Goal: Transaction & Acquisition: Purchase product/service

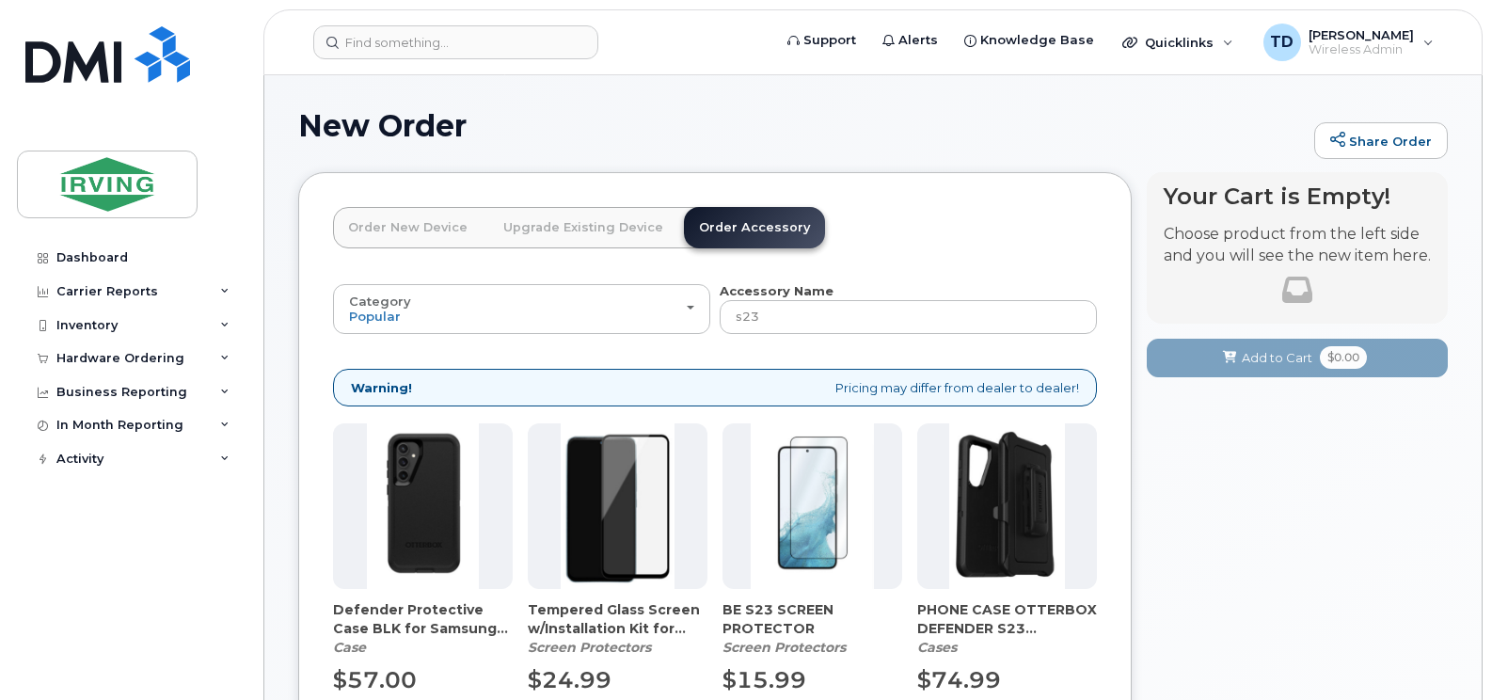
scroll to position [282, 0]
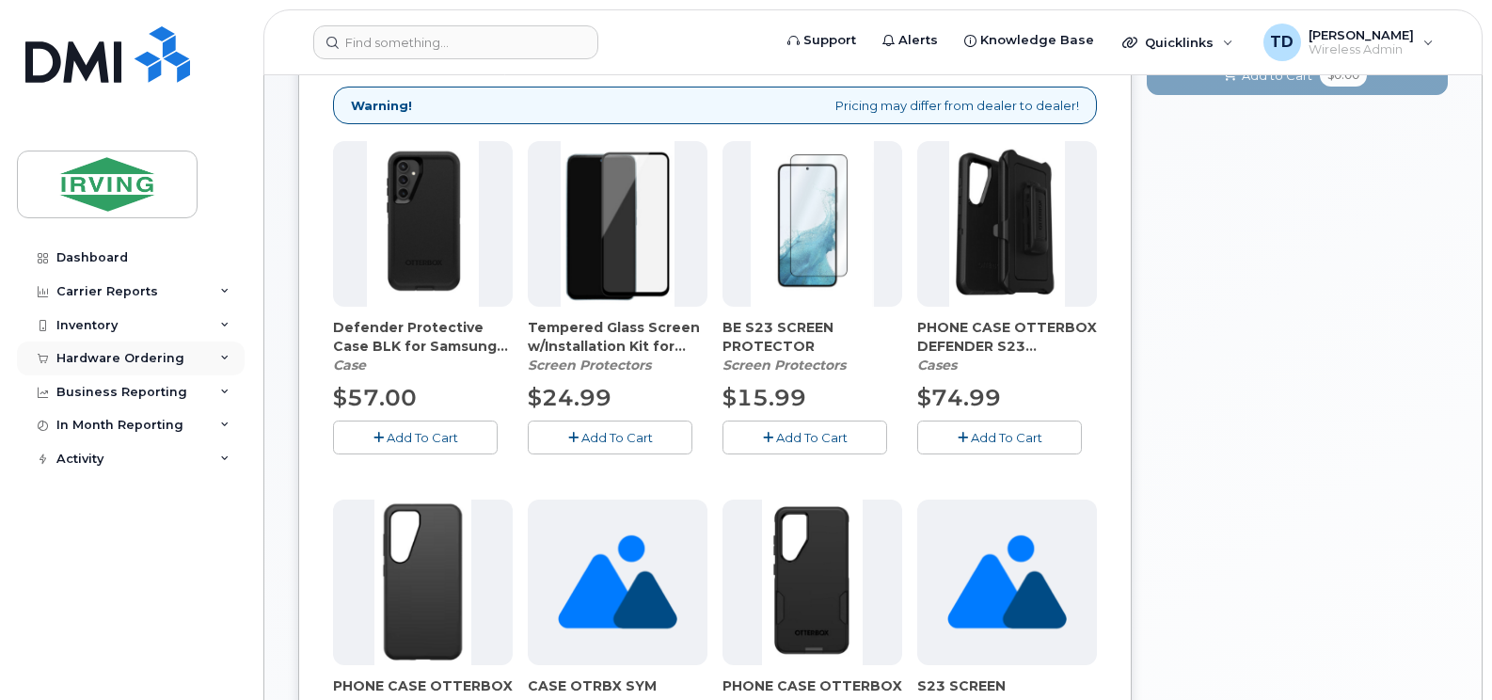
click at [229, 351] on div "Hardware Ordering" at bounding box center [131, 358] width 228 height 34
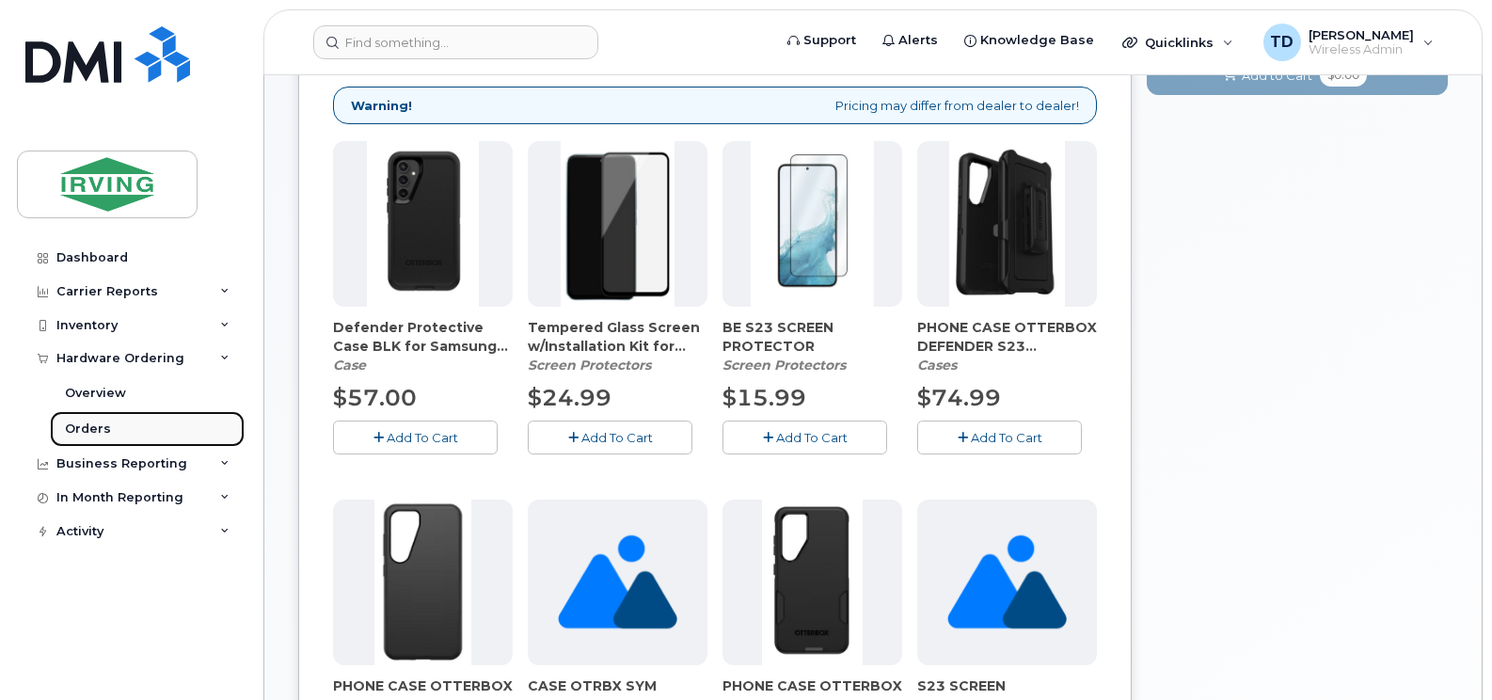
click at [88, 425] on div "Orders" at bounding box center [88, 428] width 46 height 17
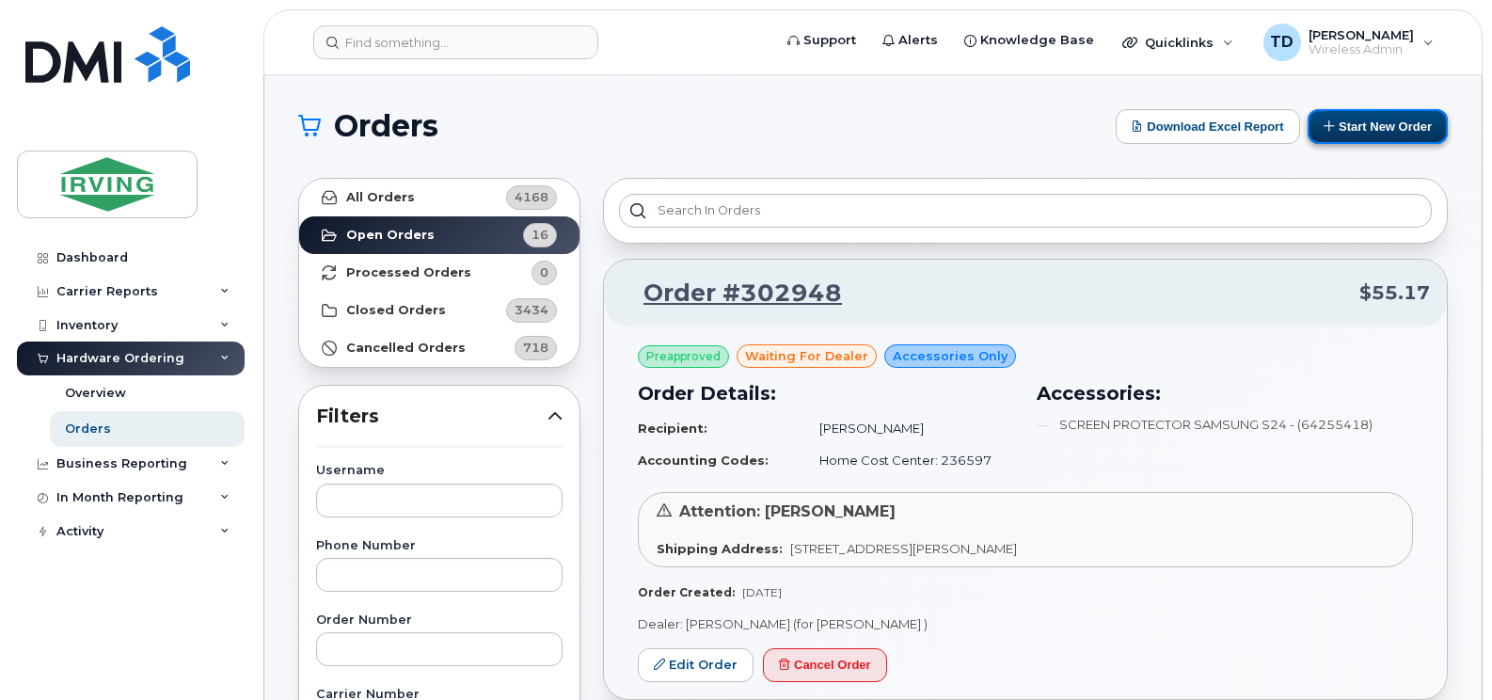
click at [1352, 123] on button "Start New Order" at bounding box center [1377, 126] width 140 height 35
click at [1361, 129] on button "Start New Order" at bounding box center [1377, 126] width 140 height 35
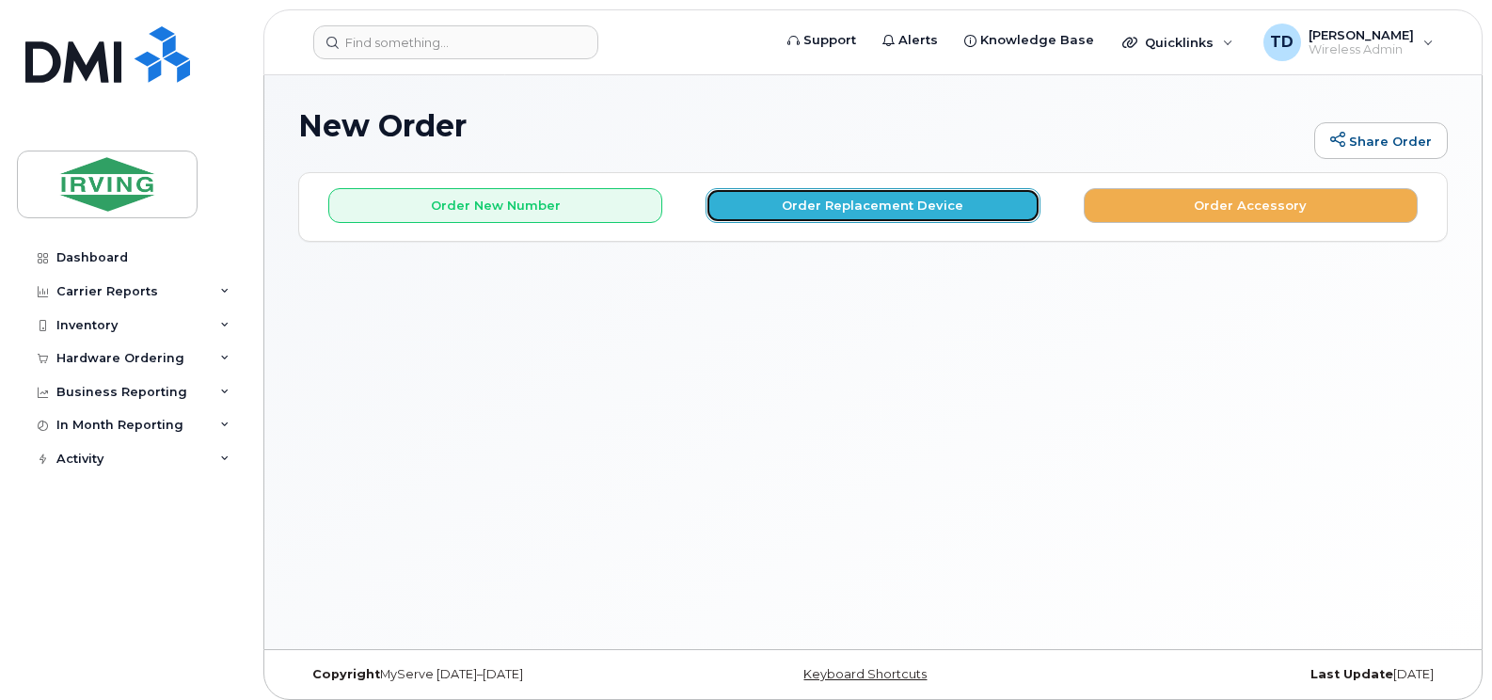
click at [862, 195] on button "Order Replacement Device" at bounding box center [872, 205] width 334 height 35
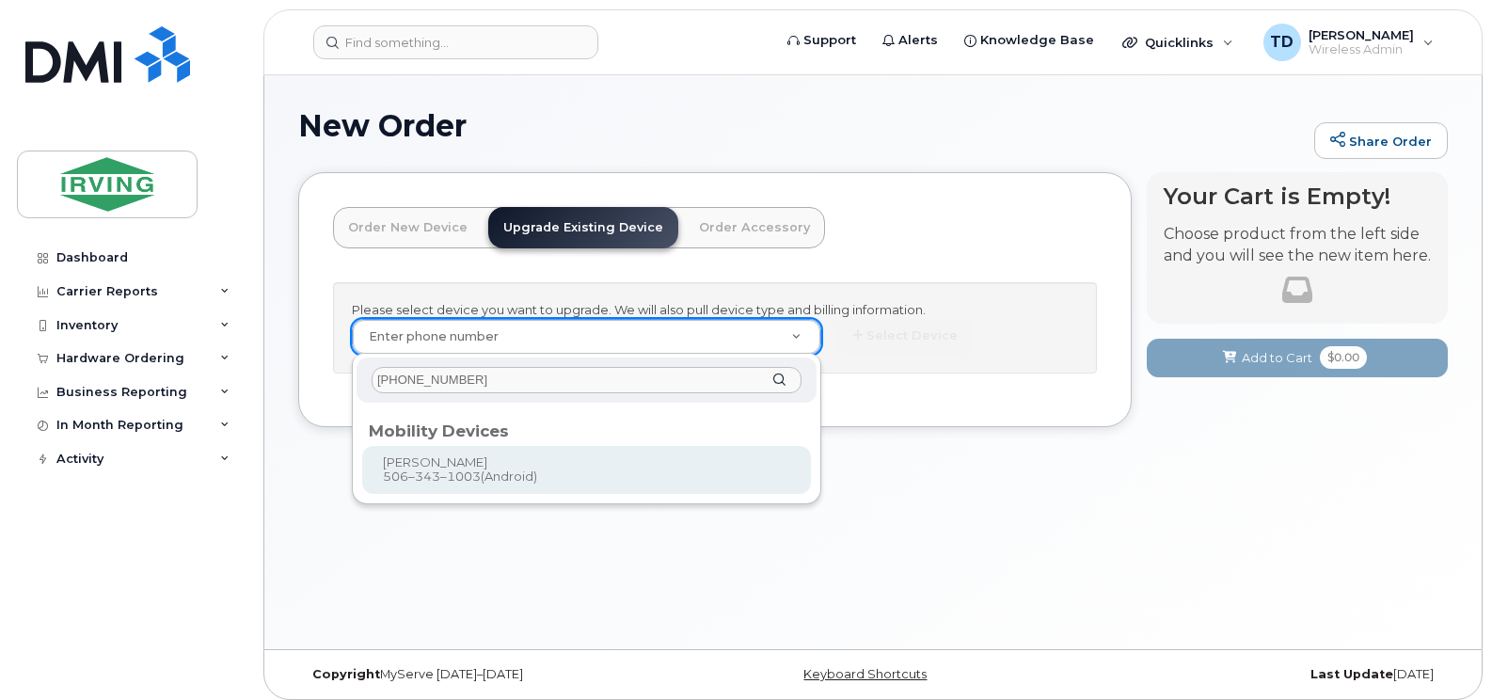
type input "506-343-1003"
type input "701552"
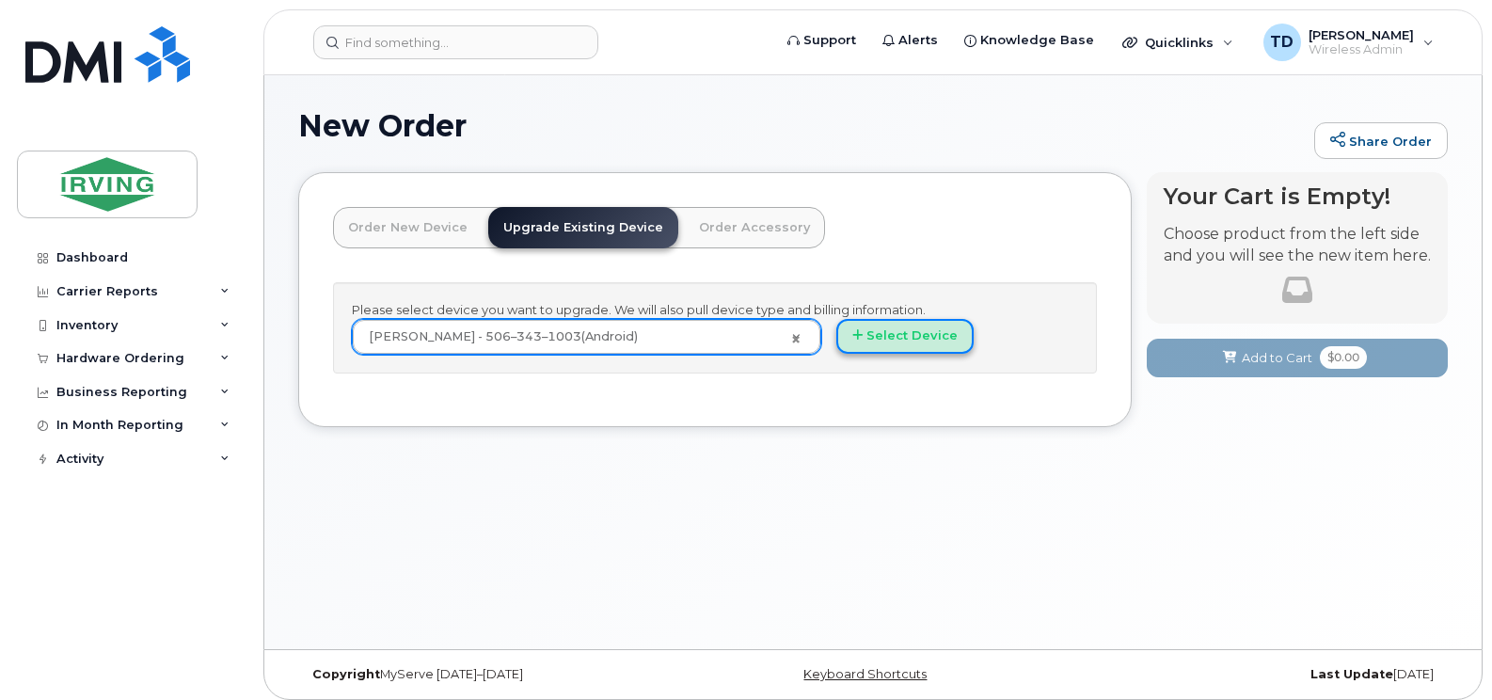
click at [906, 343] on button "Select Device" at bounding box center [904, 336] width 137 height 35
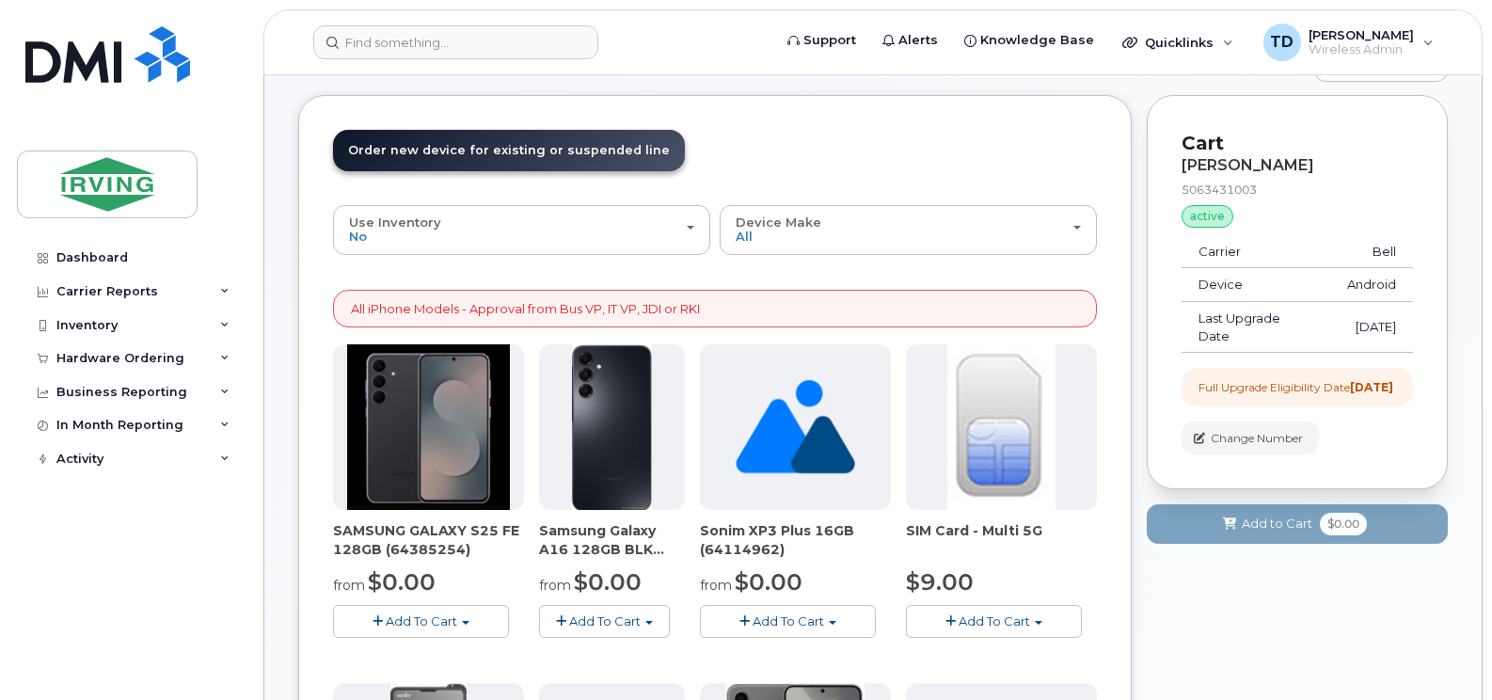
scroll to position [188, 0]
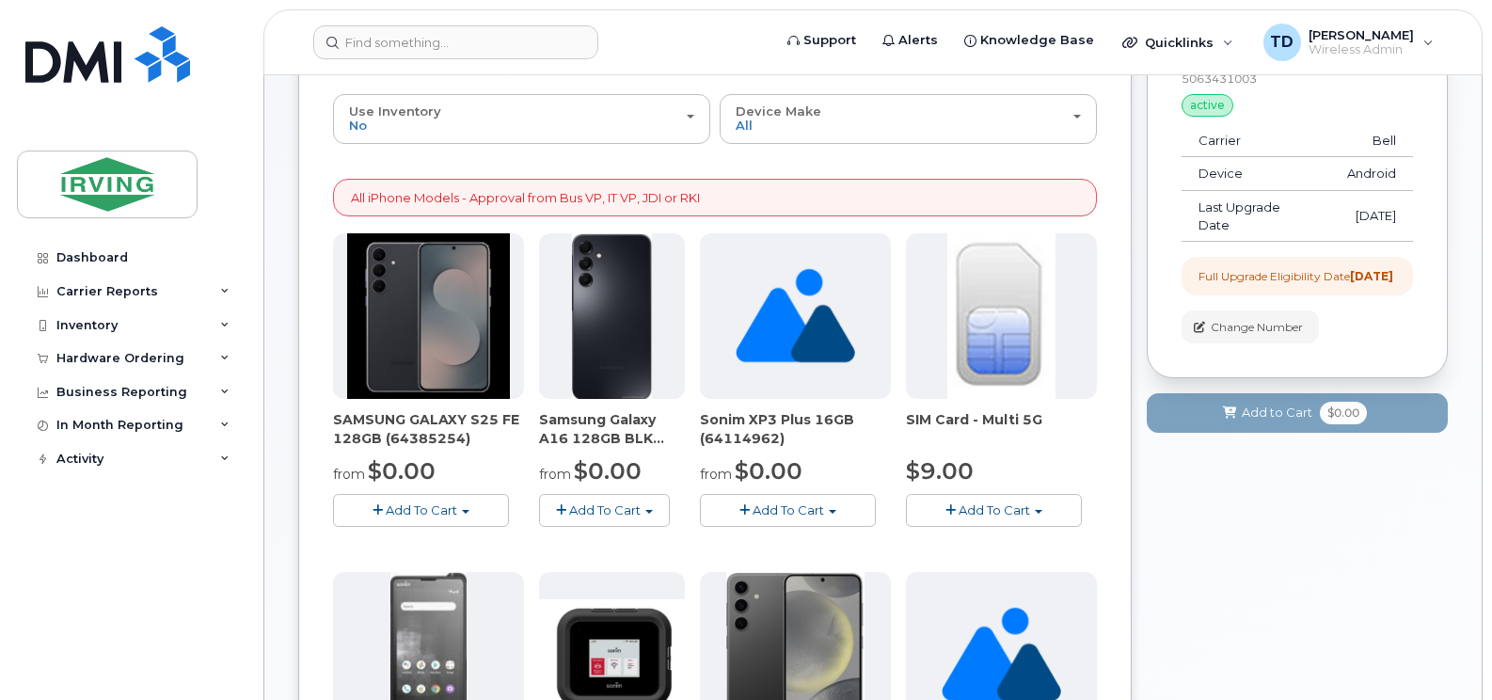
click at [423, 504] on span "Add To Cart" at bounding box center [421, 509] width 71 height 15
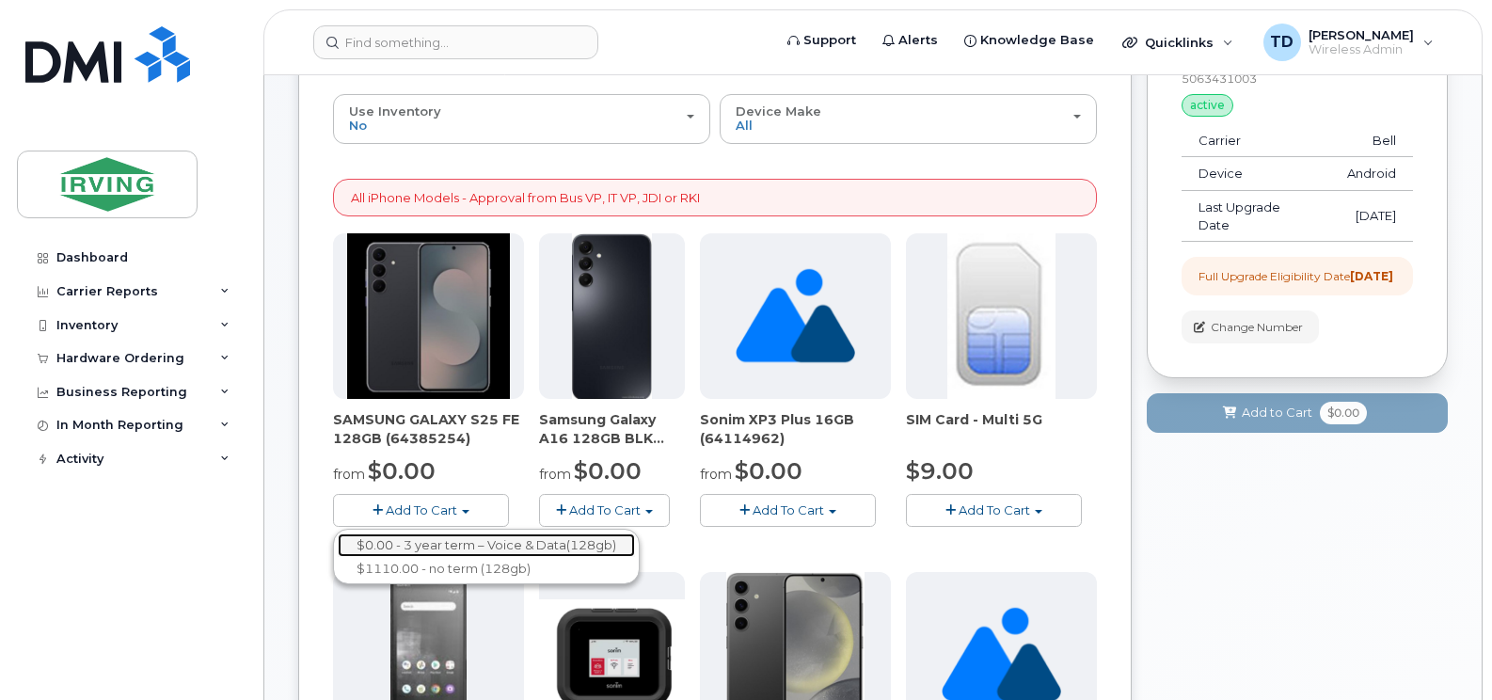
click at [427, 543] on link "$0.00 - 3 year term – Voice & Data(128gb)" at bounding box center [486, 545] width 297 height 24
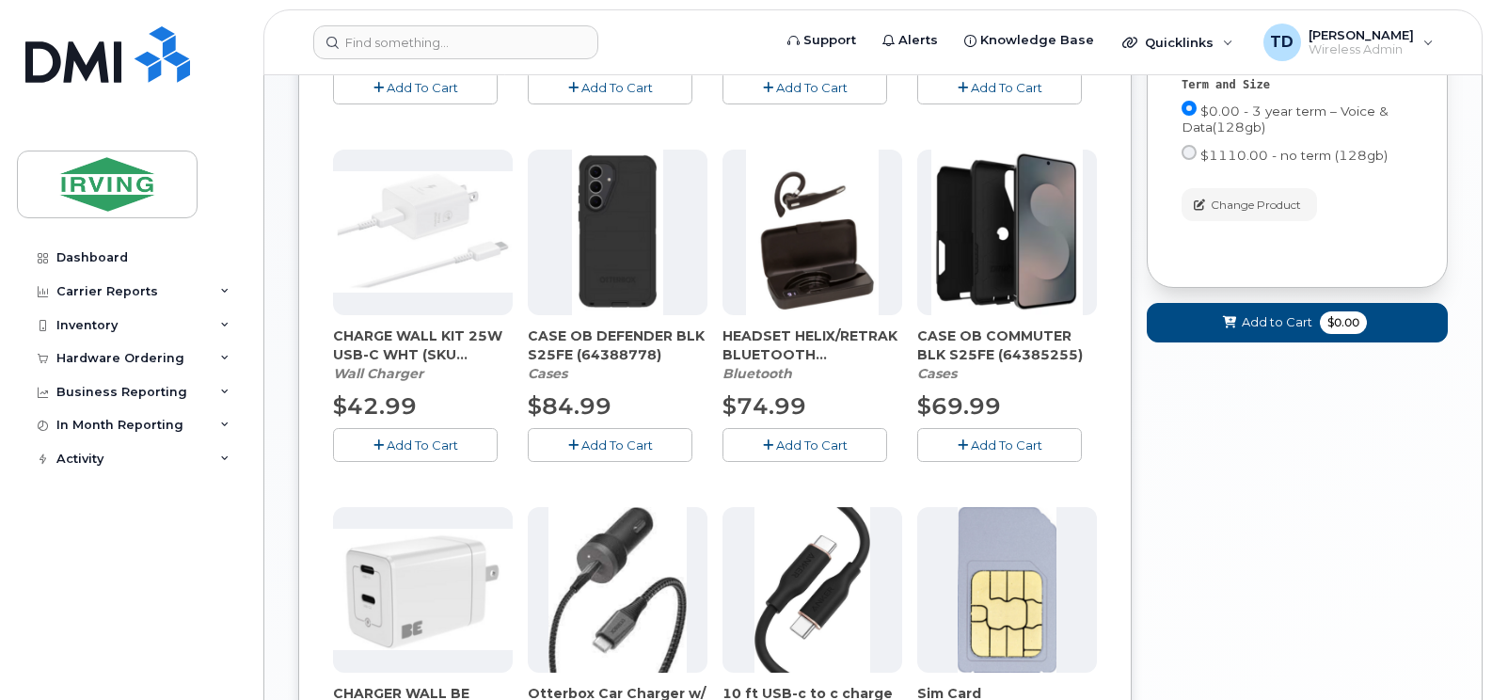
scroll to position [658, 0]
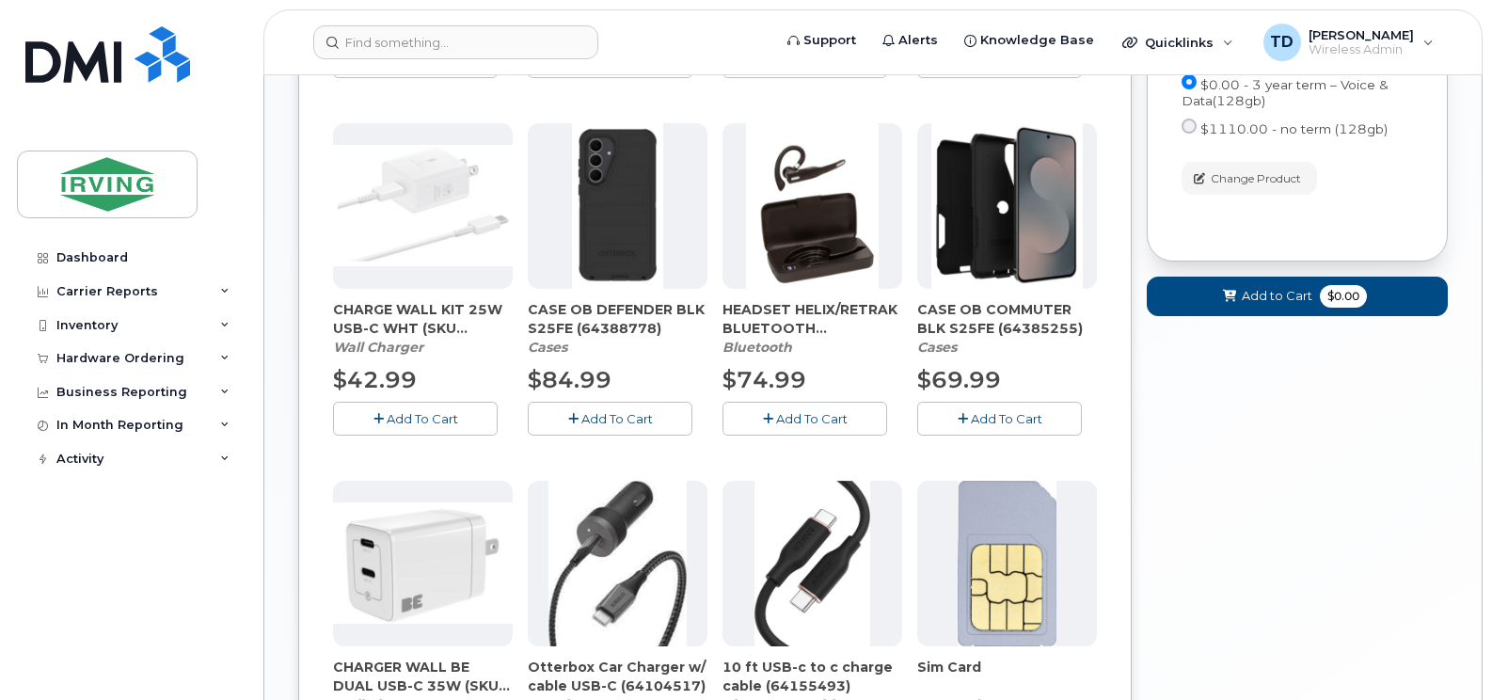
click at [988, 417] on span "Add To Cart" at bounding box center [1006, 418] width 71 height 15
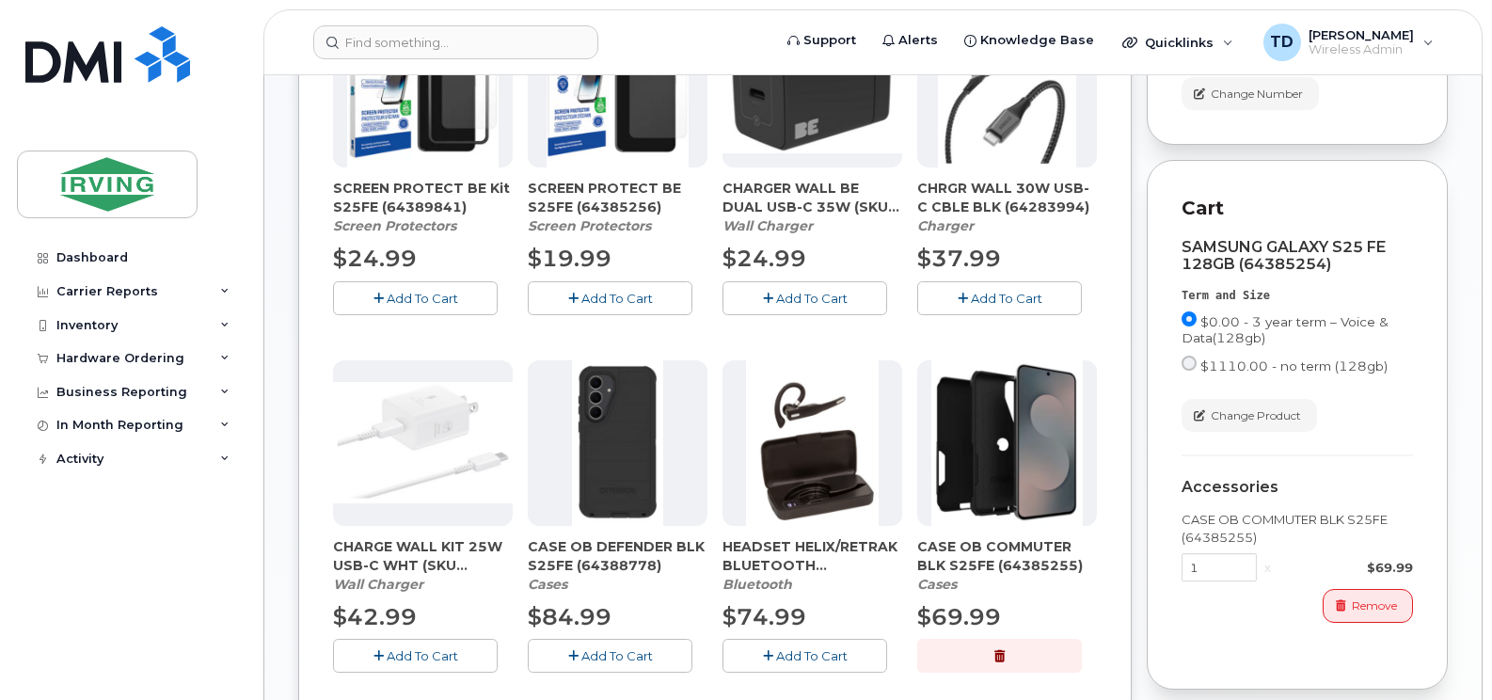
scroll to position [372, 0]
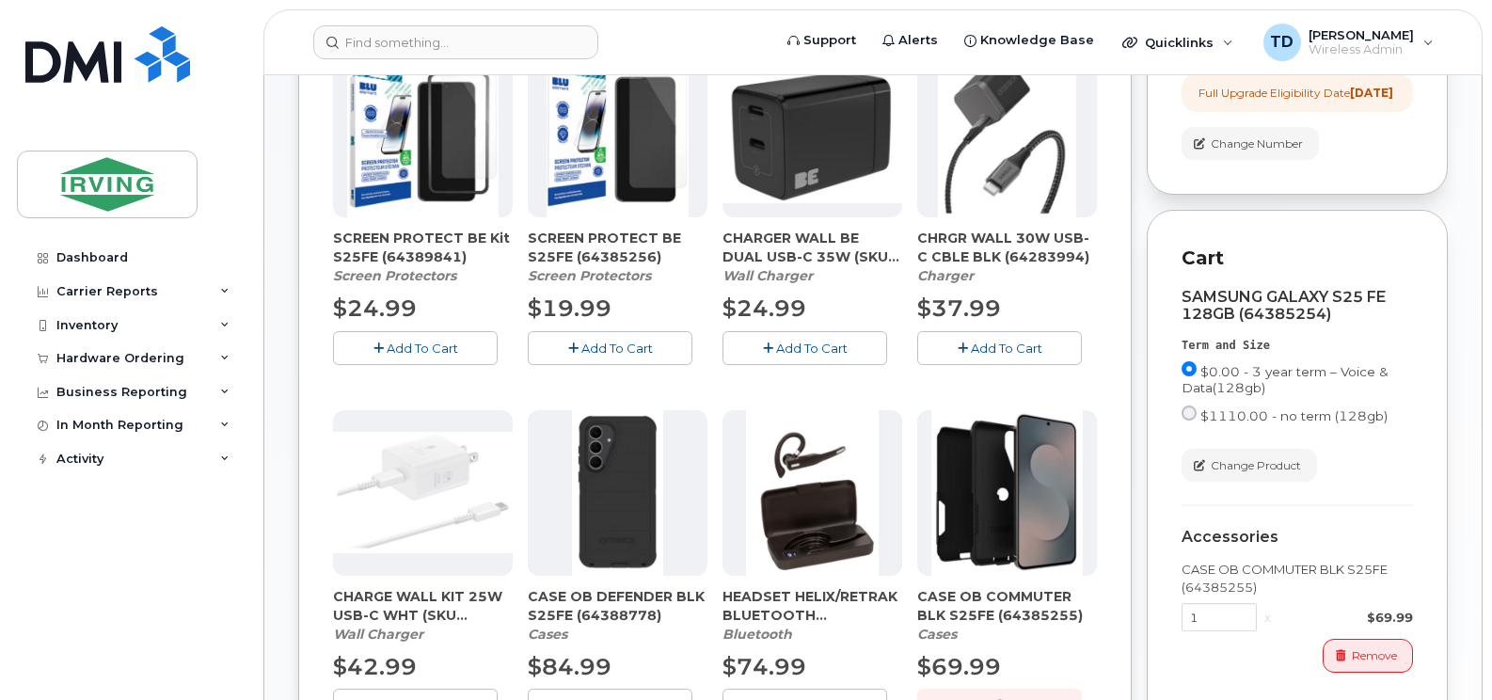
click at [421, 340] on span "Add To Cart" at bounding box center [422, 347] width 71 height 15
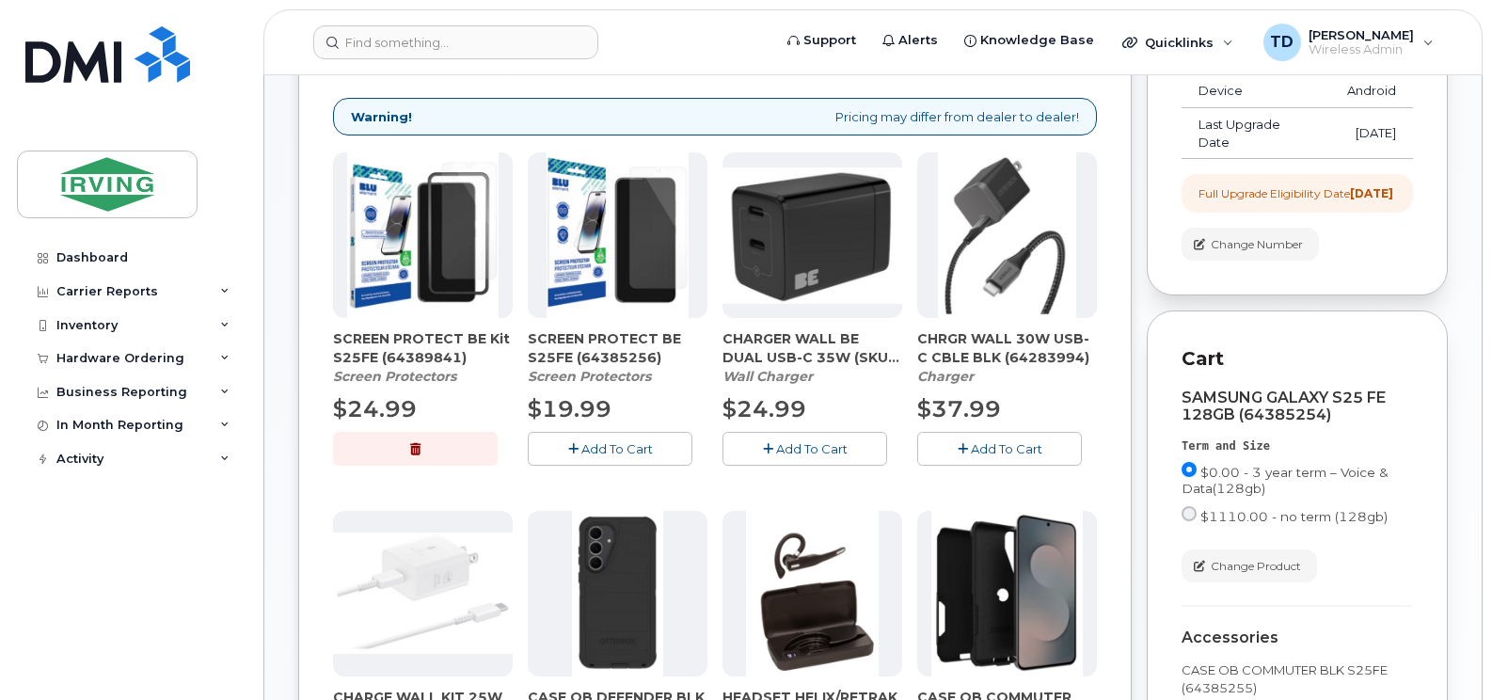
scroll to position [282, 0]
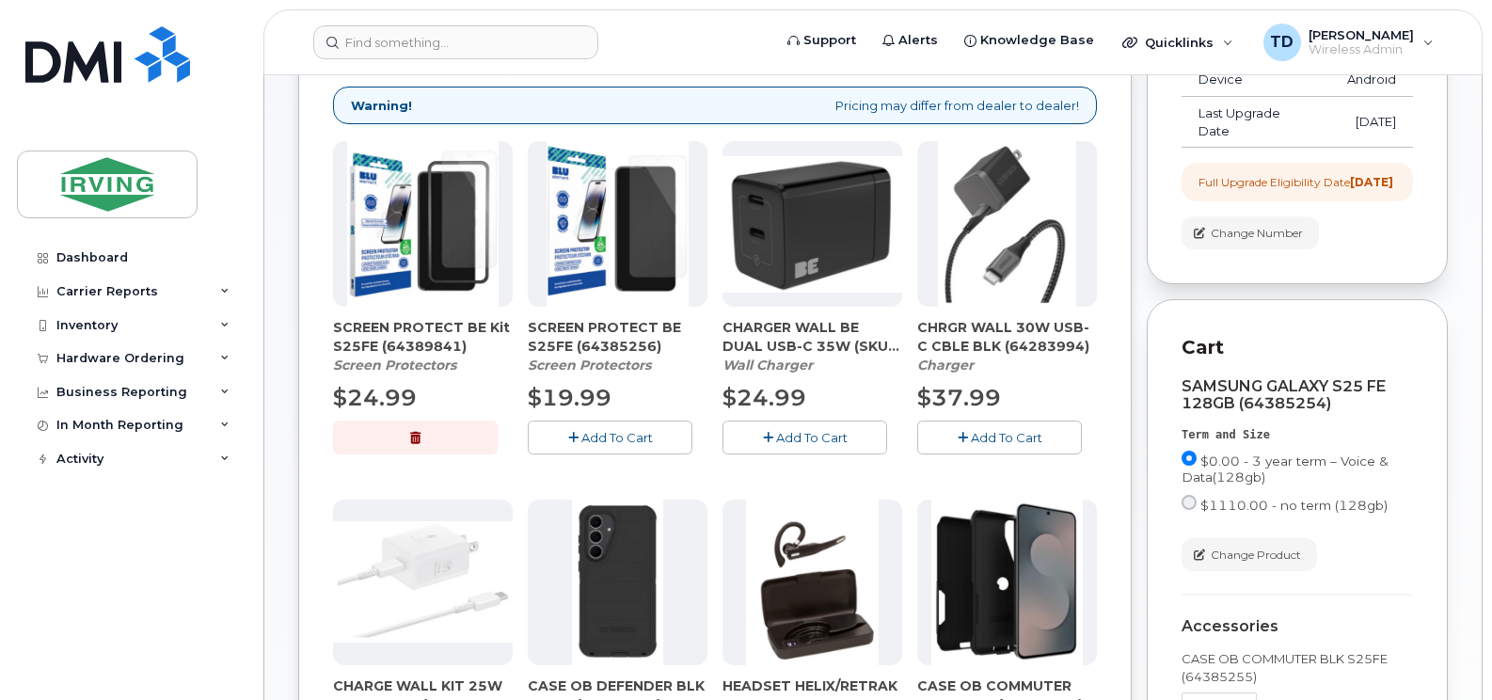
drag, startPoint x: 987, startPoint y: 433, endPoint x: 1164, endPoint y: 406, distance: 179.7
click at [987, 433] on span "Add To Cart" at bounding box center [1006, 437] width 71 height 15
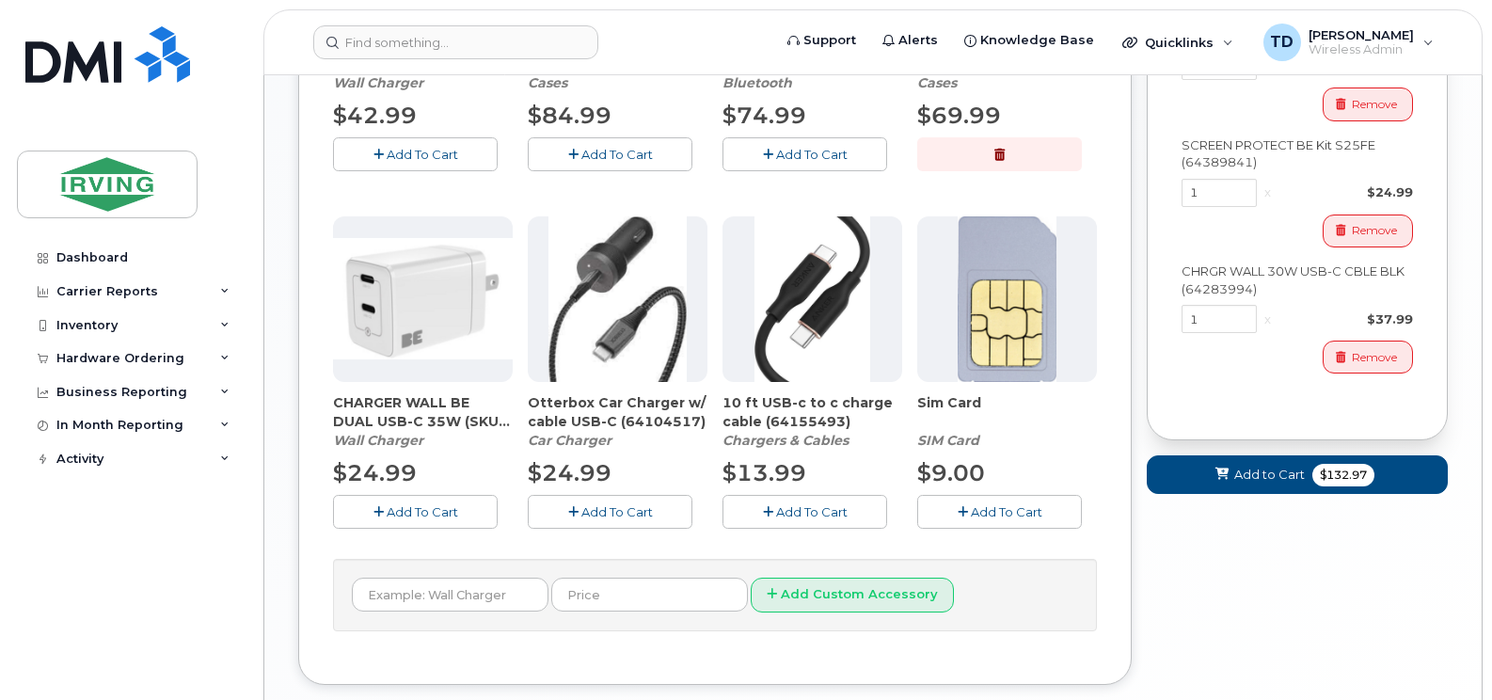
scroll to position [941, 0]
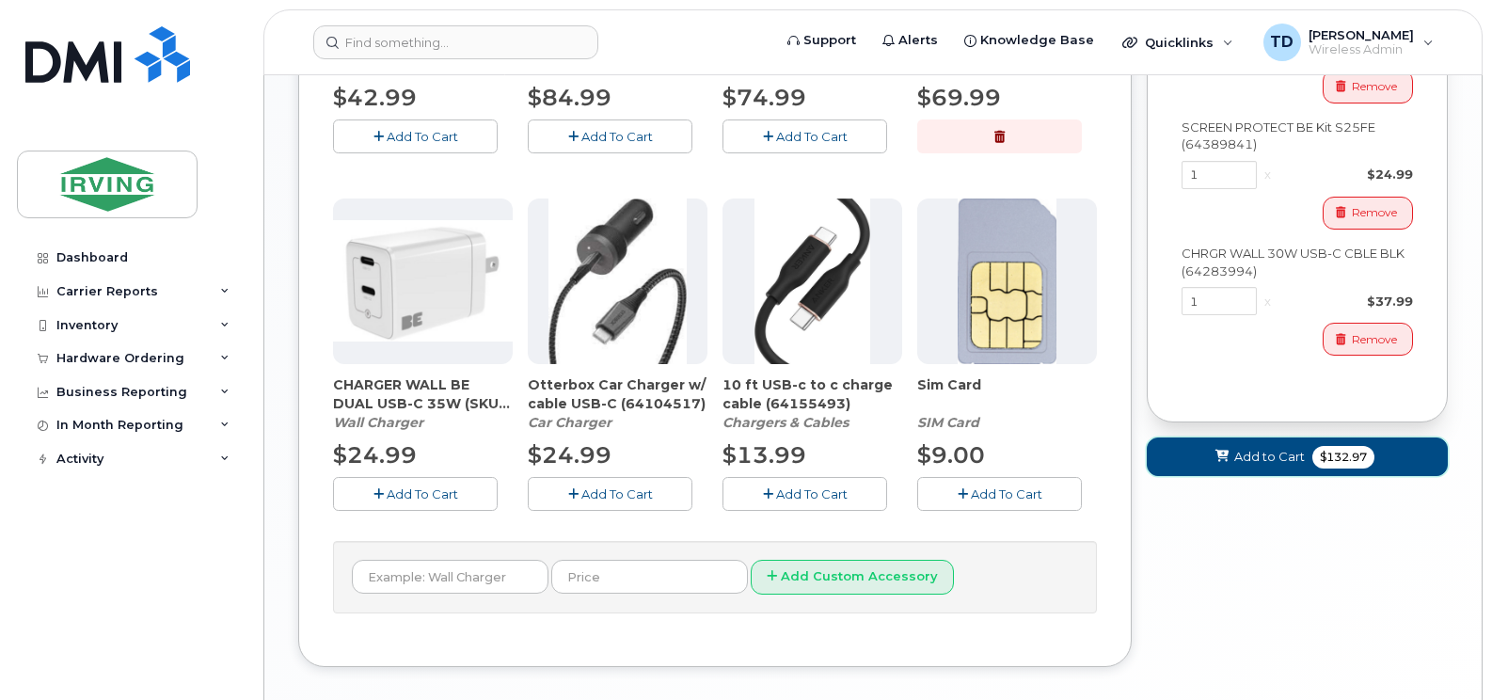
click at [1284, 466] on span "Add to Cart" at bounding box center [1269, 457] width 71 height 18
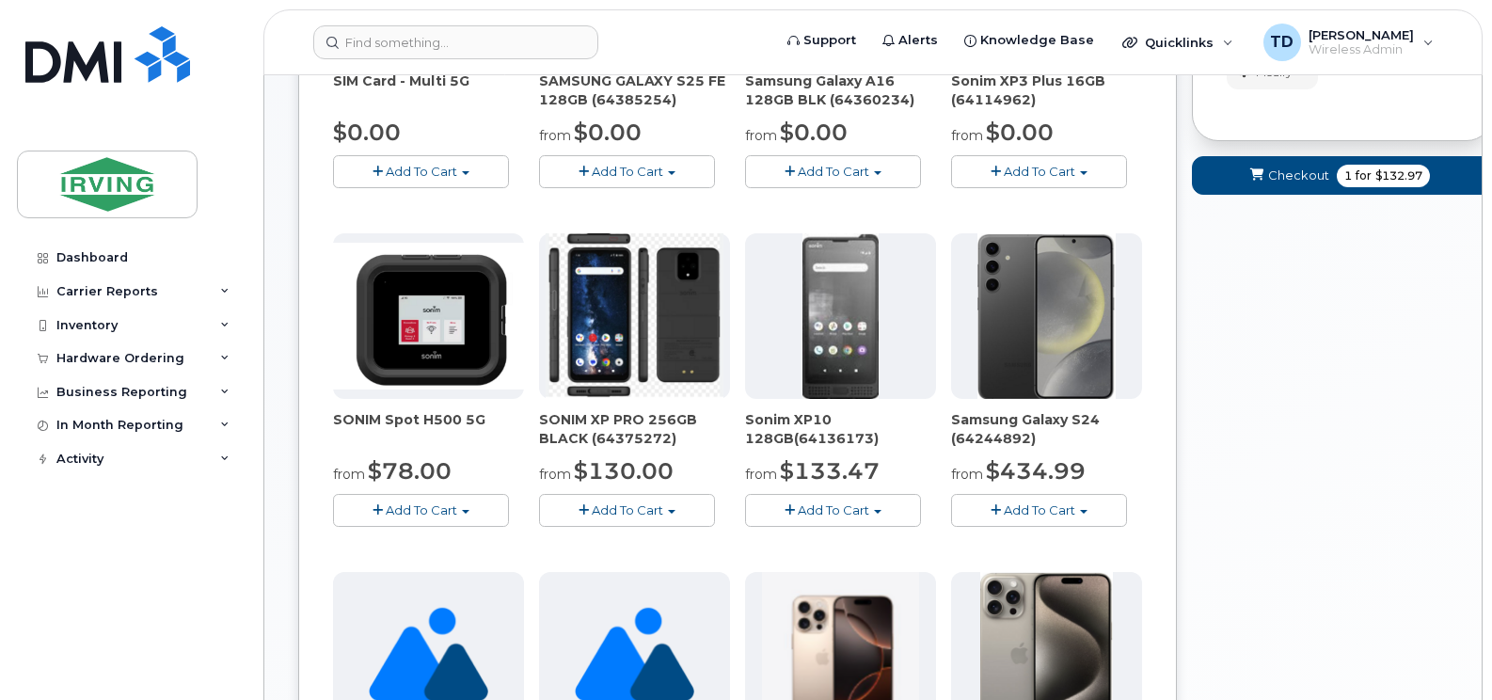
scroll to position [56, 0]
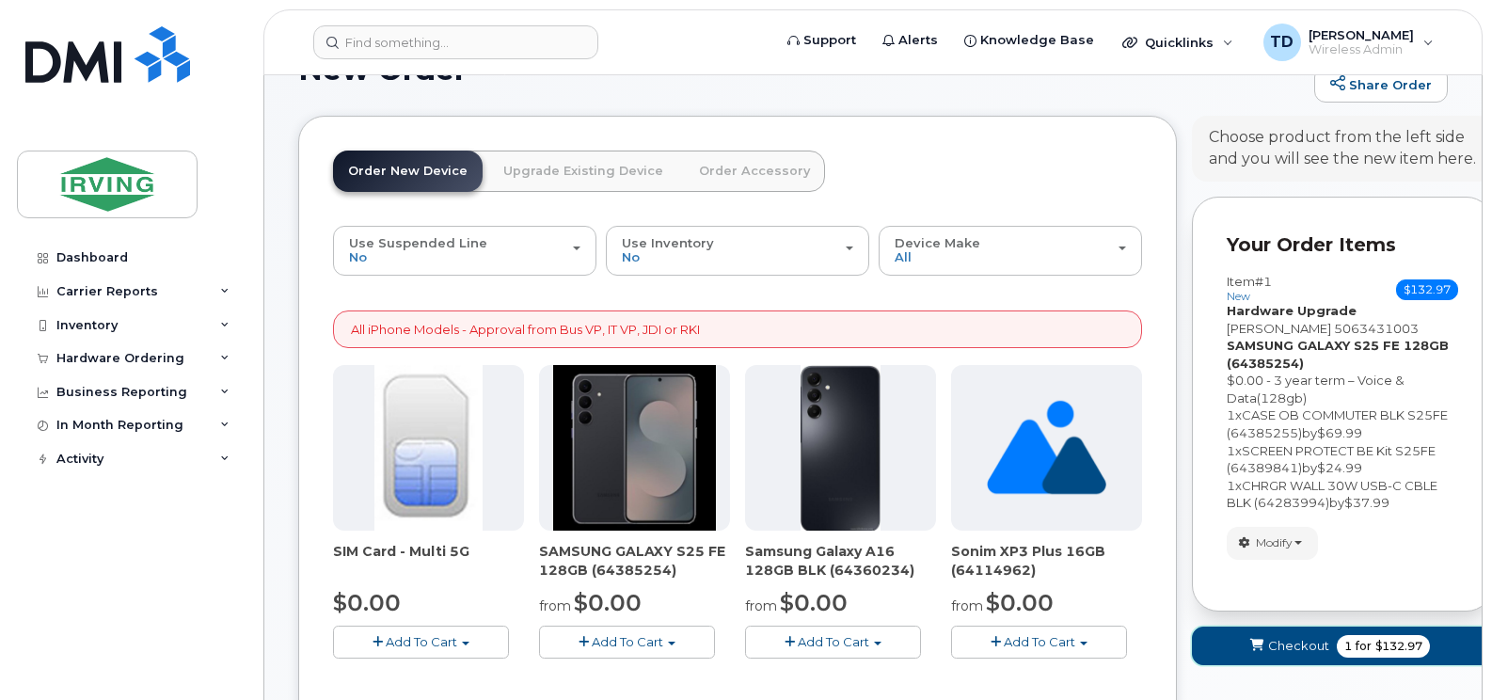
click at [1302, 644] on span "Checkout" at bounding box center [1298, 646] width 61 height 18
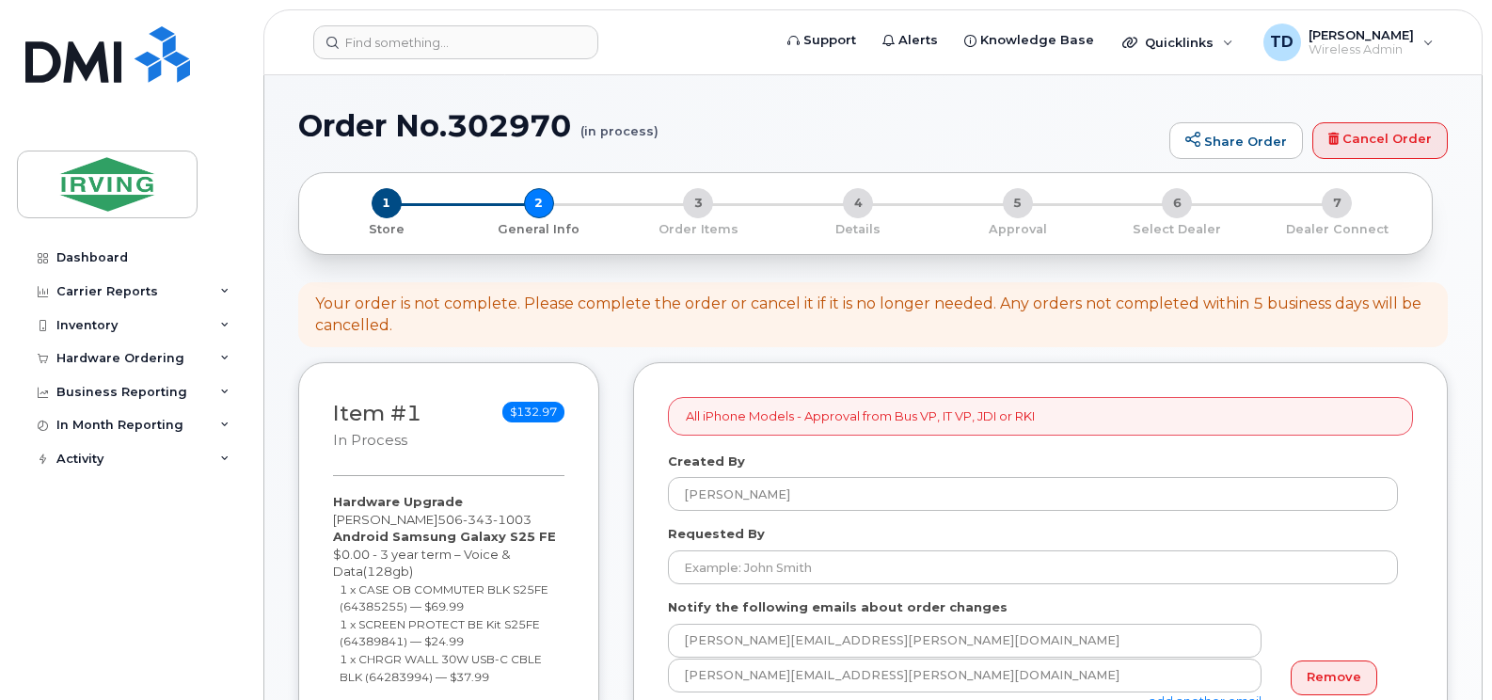
select select
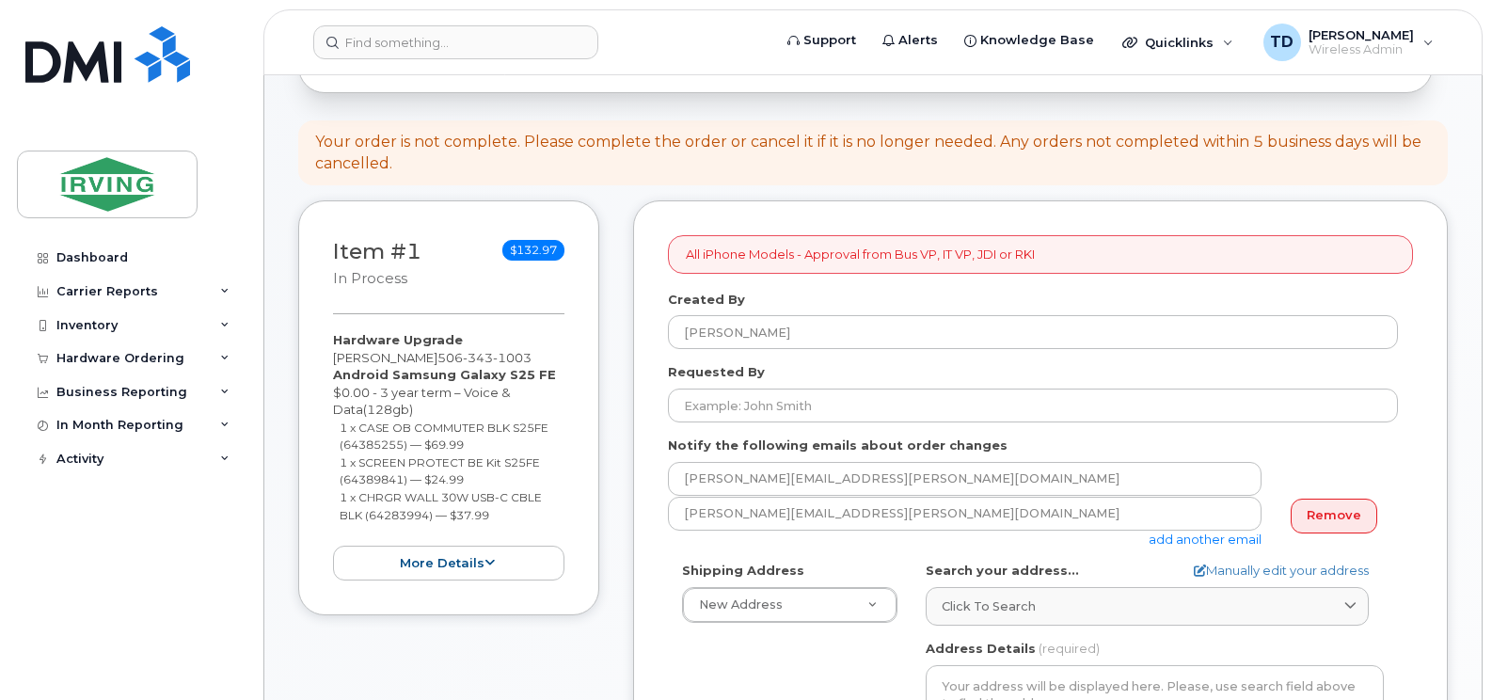
scroll to position [376, 0]
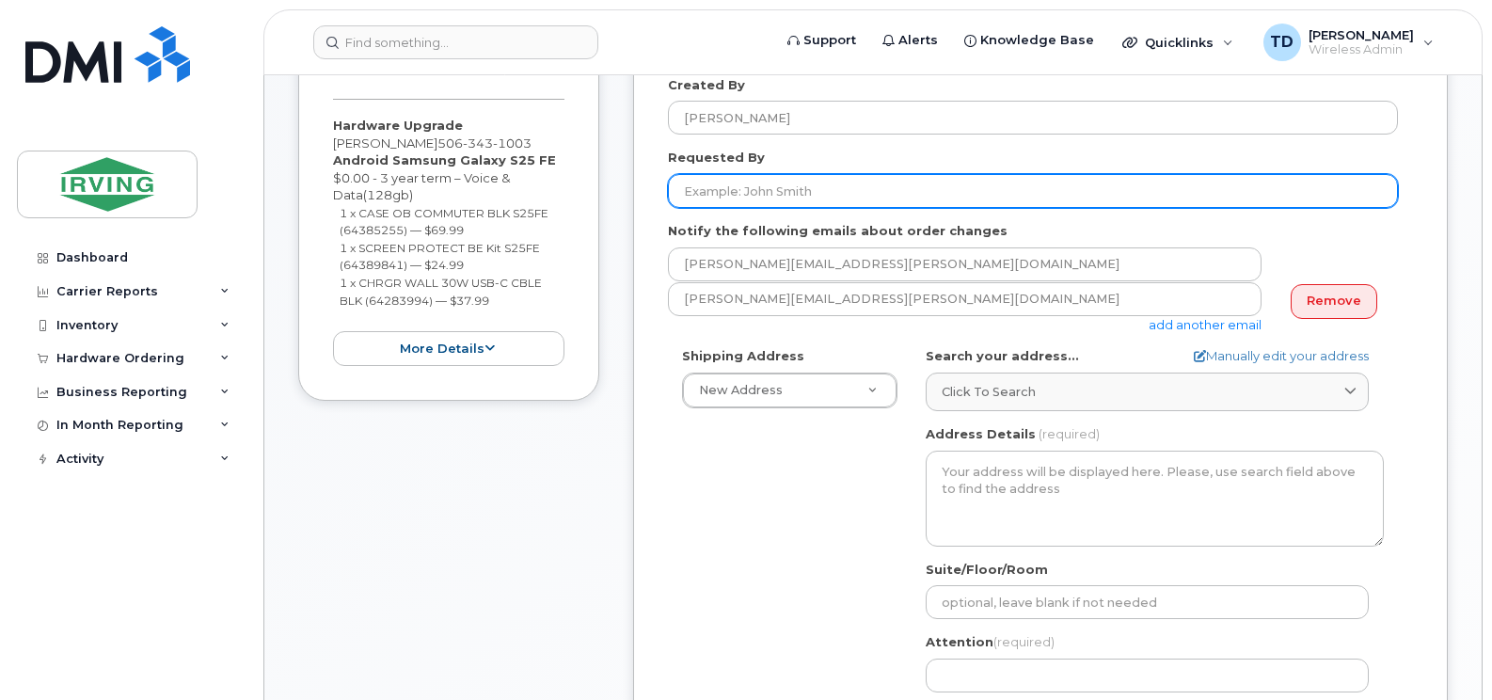
click at [755, 196] on input "Requested By" at bounding box center [1033, 191] width 730 height 34
type input "[PERSON_NAME]"
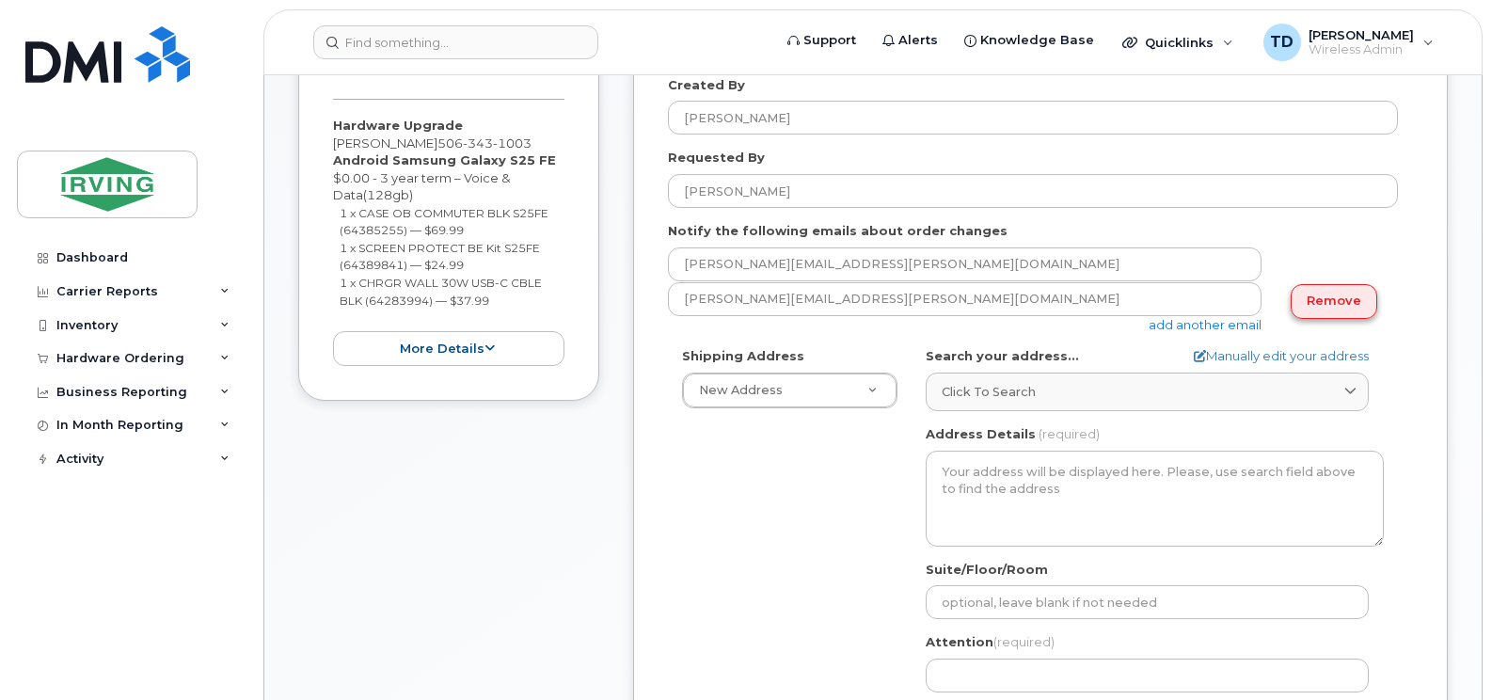
click at [1317, 304] on link "Remove" at bounding box center [1333, 301] width 87 height 35
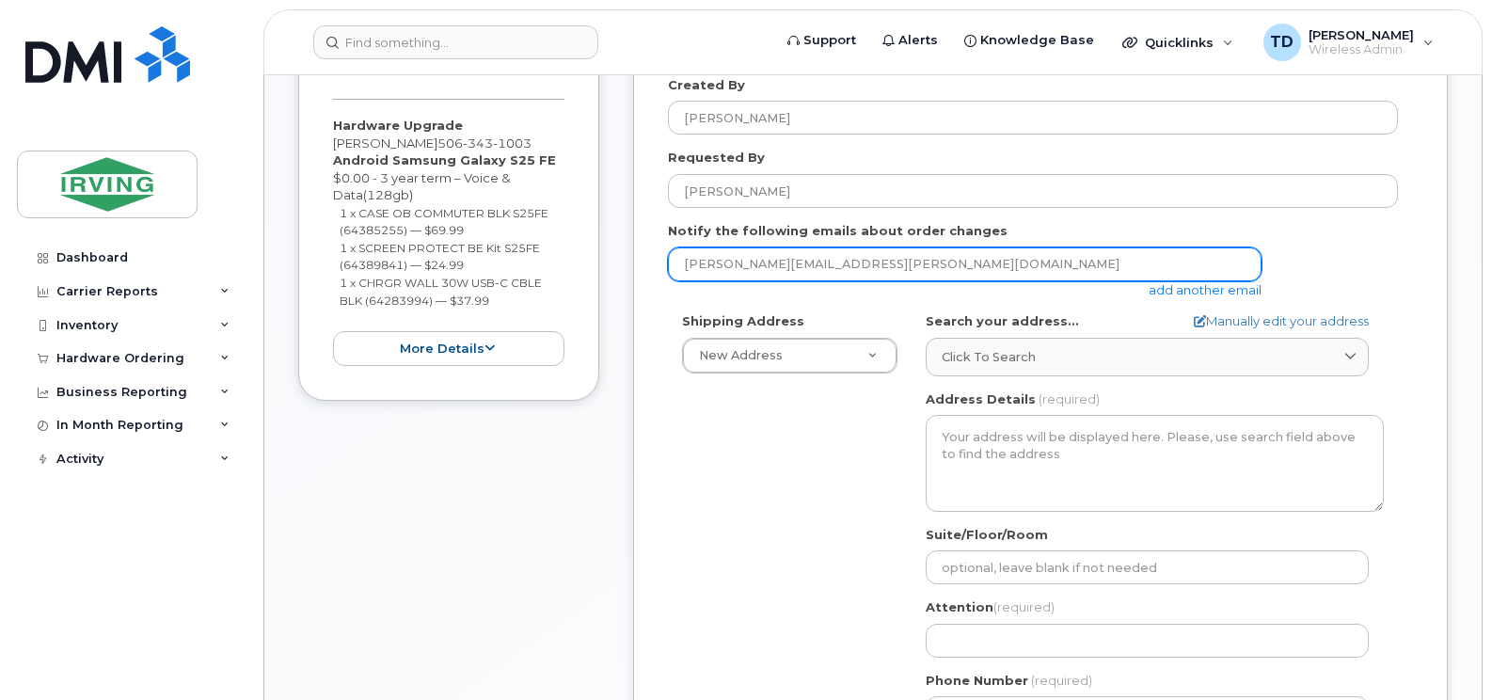
click at [827, 271] on input "[PERSON_NAME][EMAIL_ADDRESS][PERSON_NAME][DOMAIN_NAME]" at bounding box center [964, 264] width 593 height 34
type input "jdiswitchboard@jdirving.com"
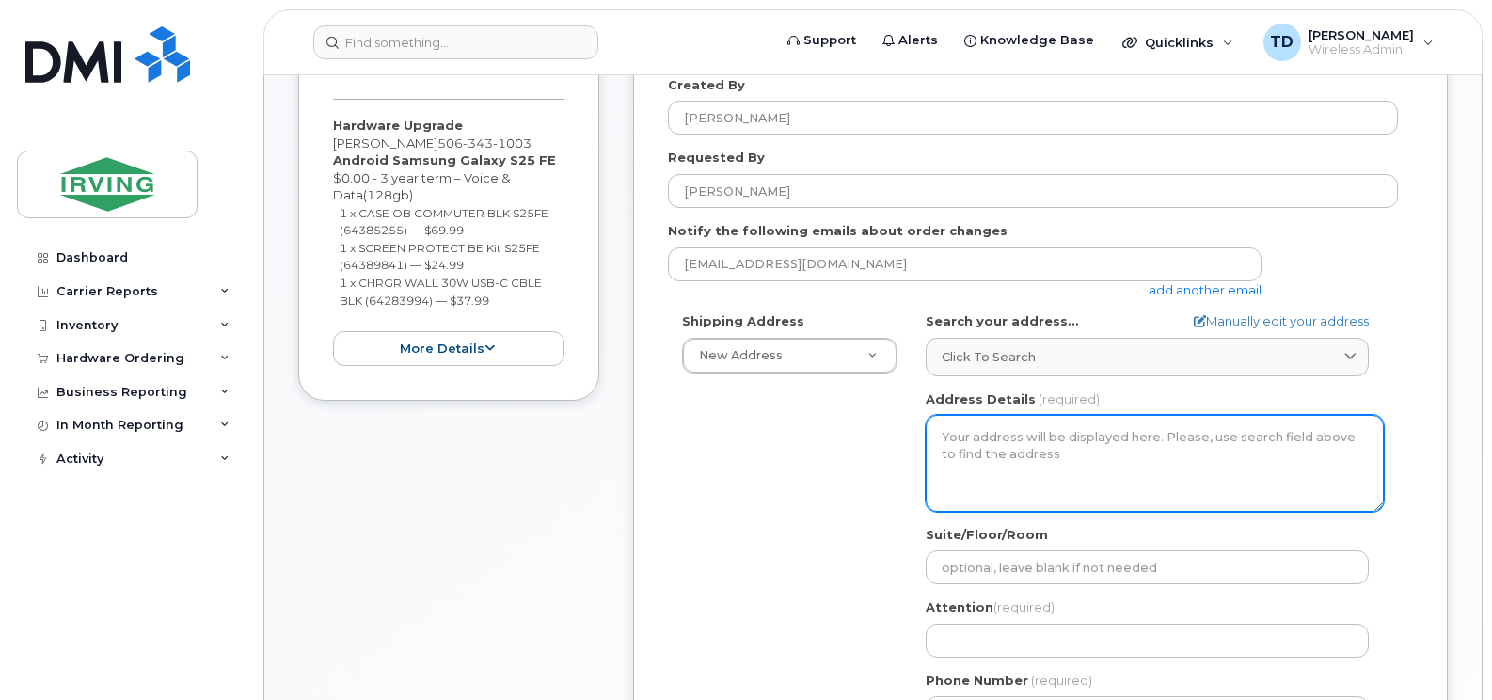
click at [1010, 457] on textarea "Address Details" at bounding box center [1154, 463] width 458 height 96
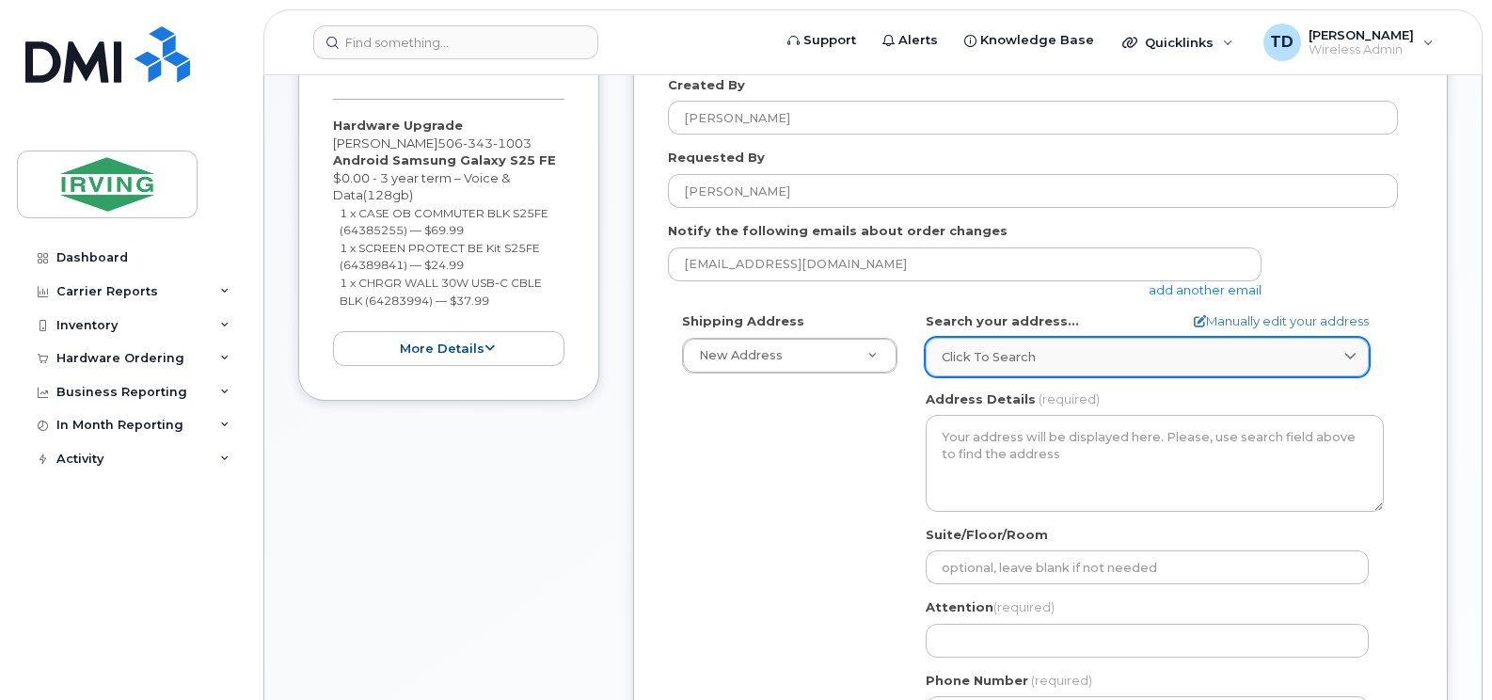
click at [1004, 358] on span "Click to search" at bounding box center [988, 357] width 94 height 18
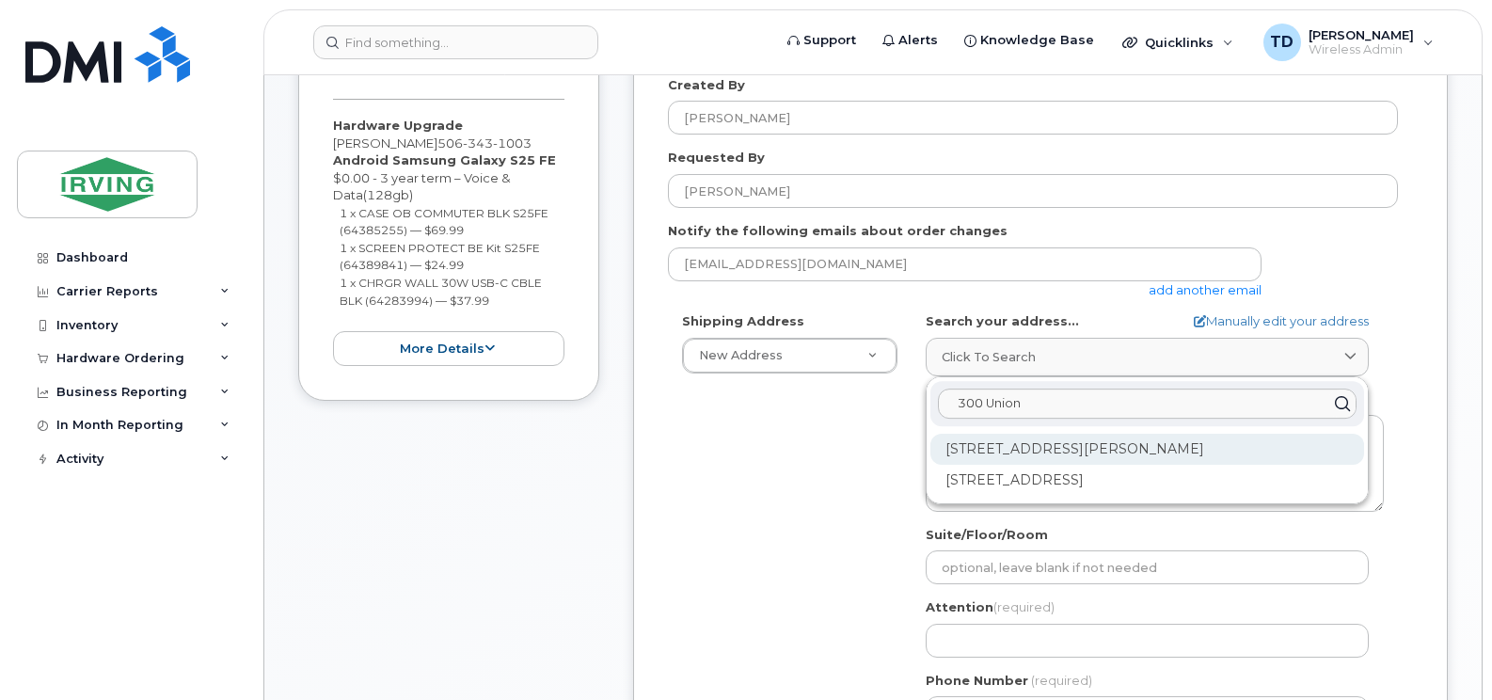
type input "300 Union"
click at [1035, 455] on div "300 Union St Saint John NB E2L 4Z2" at bounding box center [1147, 449] width 434 height 31
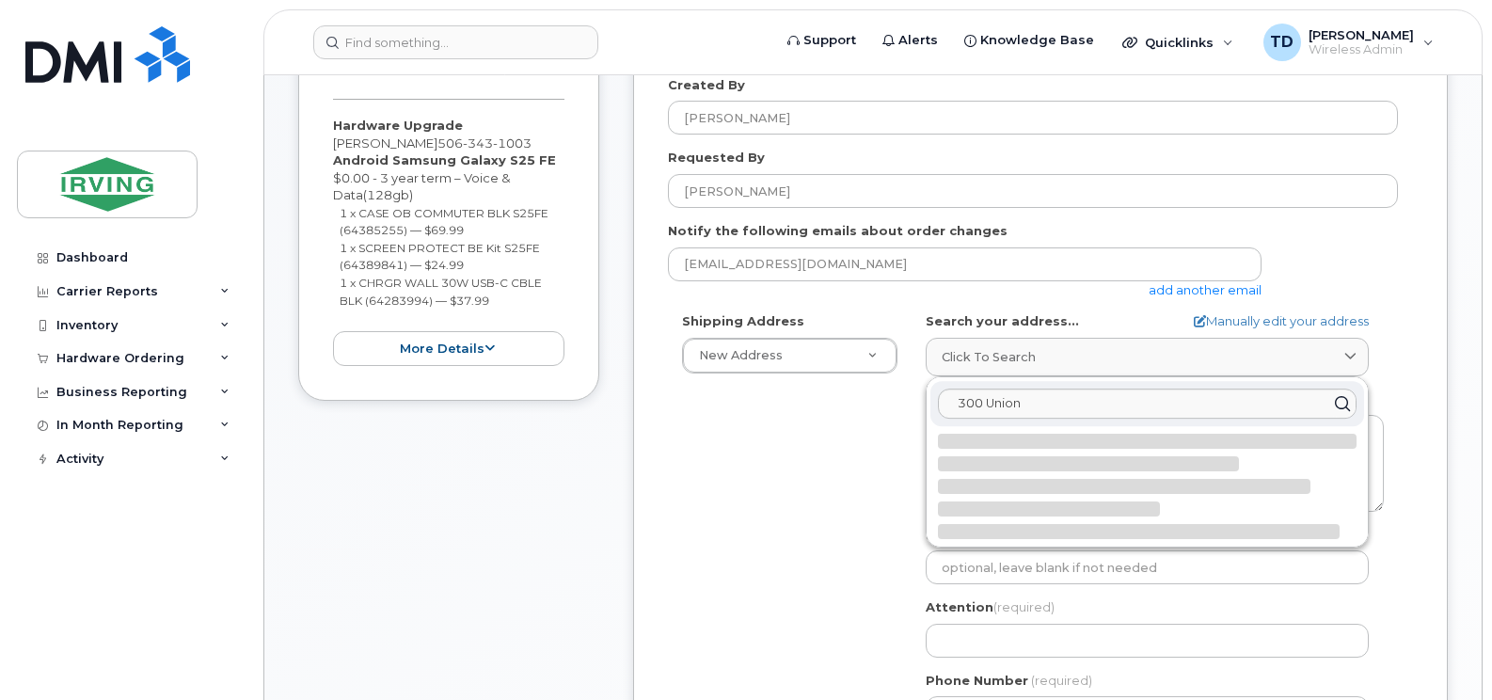
select select
type textarea "300 Union St SAINT JOHN NB E2L 4Z2 CANADA"
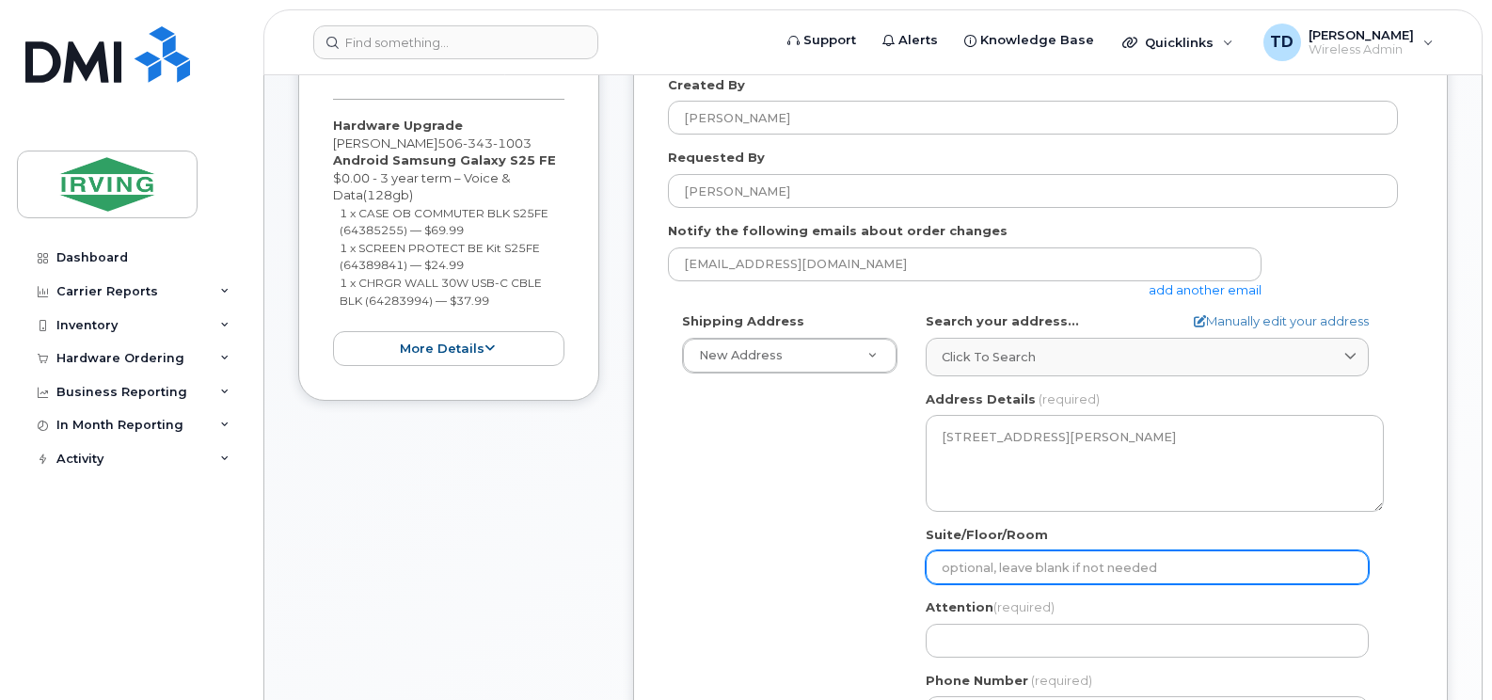
click at [1027, 556] on input "Suite/Floor/Room" at bounding box center [1146, 567] width 443 height 34
select select
type input "7"
select select
type input "7th"
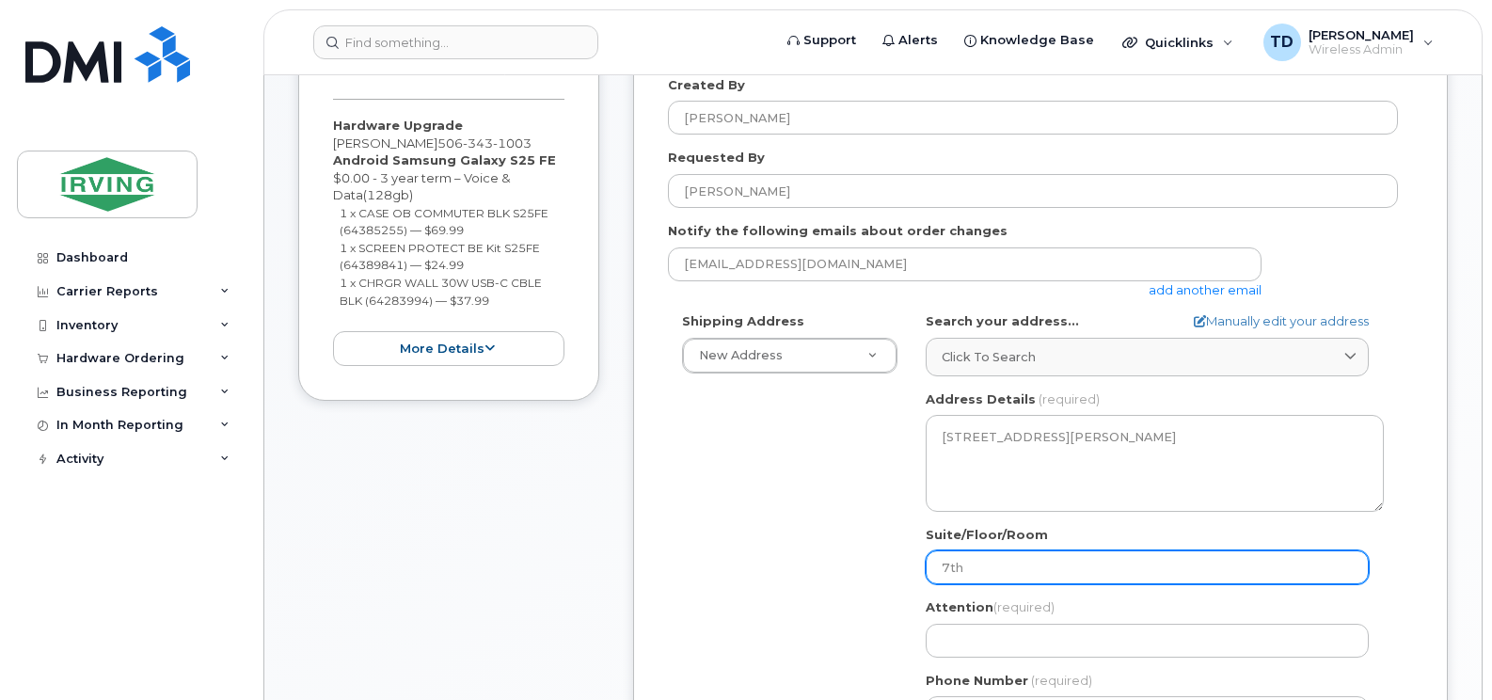
select select
type input "7th"
select select
type input "7th F"
select select
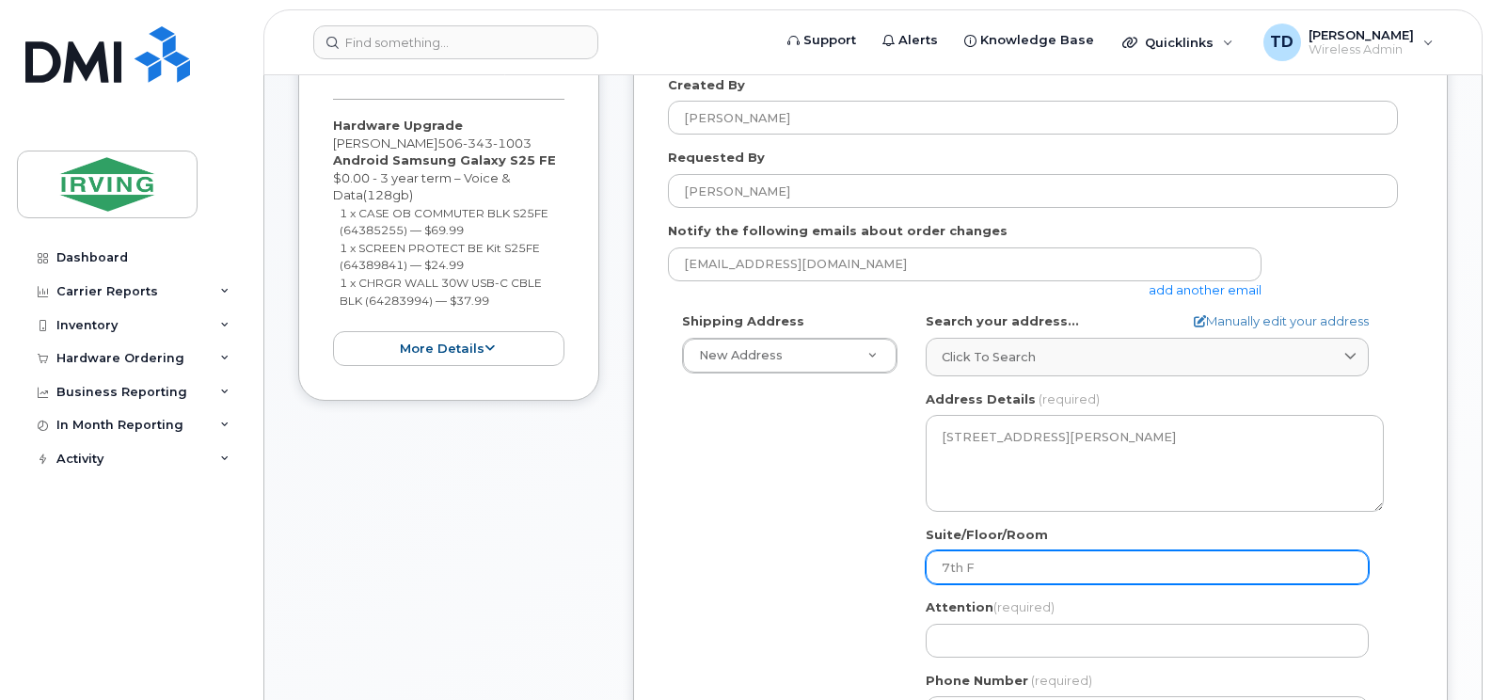
type input "7th Fl"
select select
type input "7th Flo"
select select
type input "7th Floo"
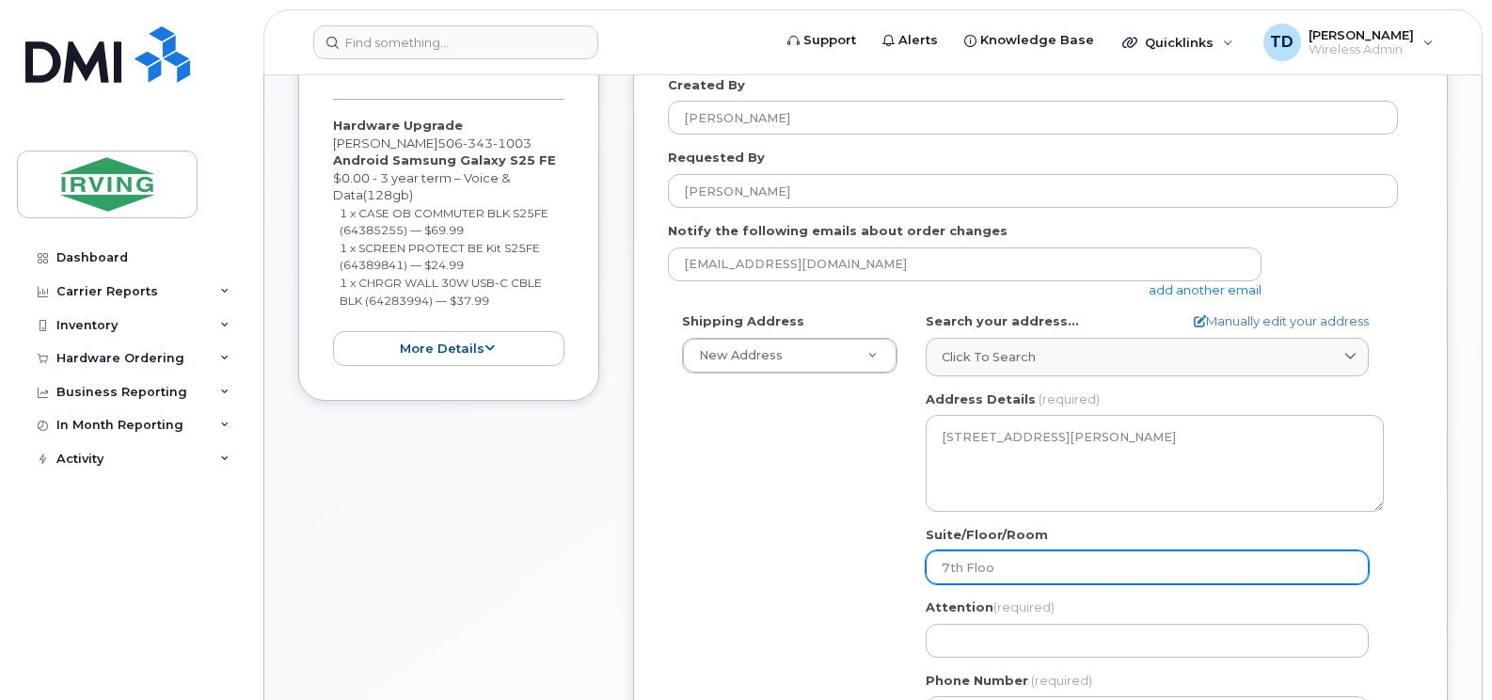
select select
type input "7th Floor"
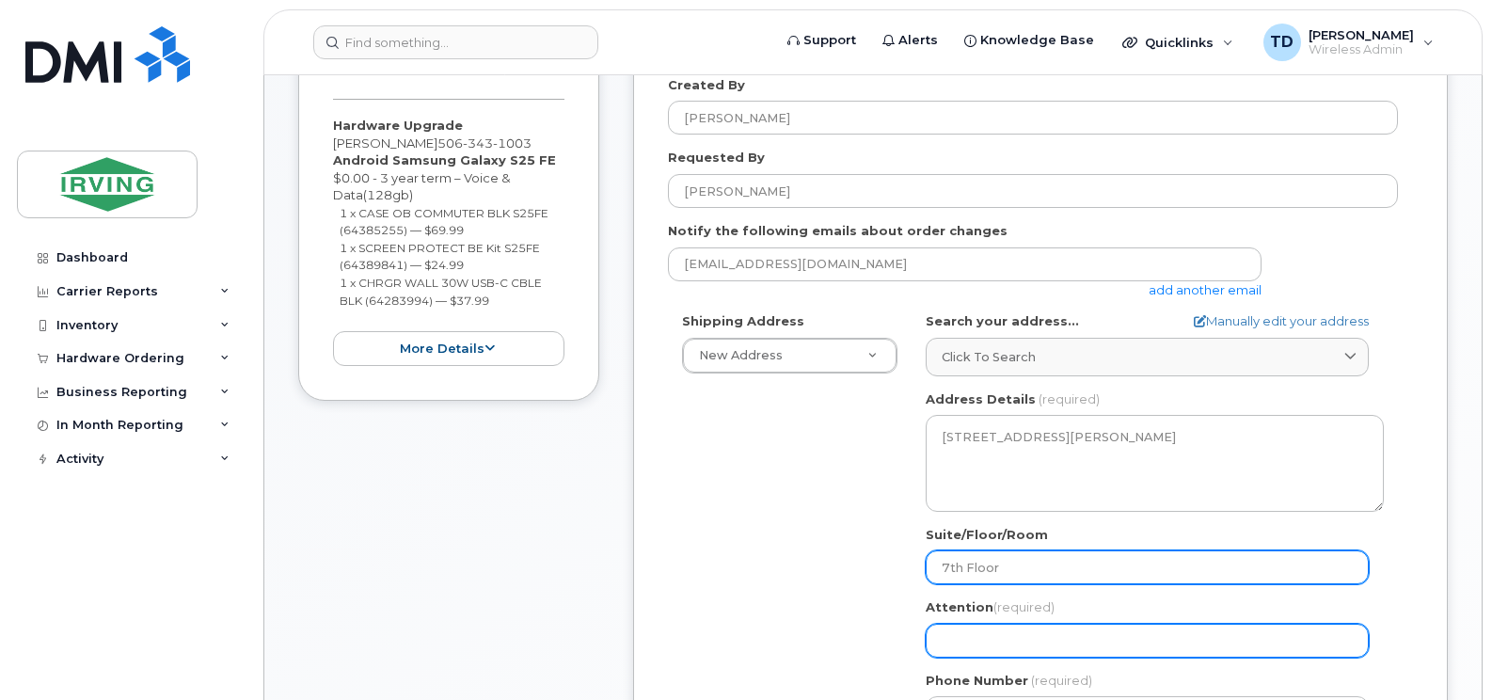
select select
type input "T"
select select
type input "Tr"
select select
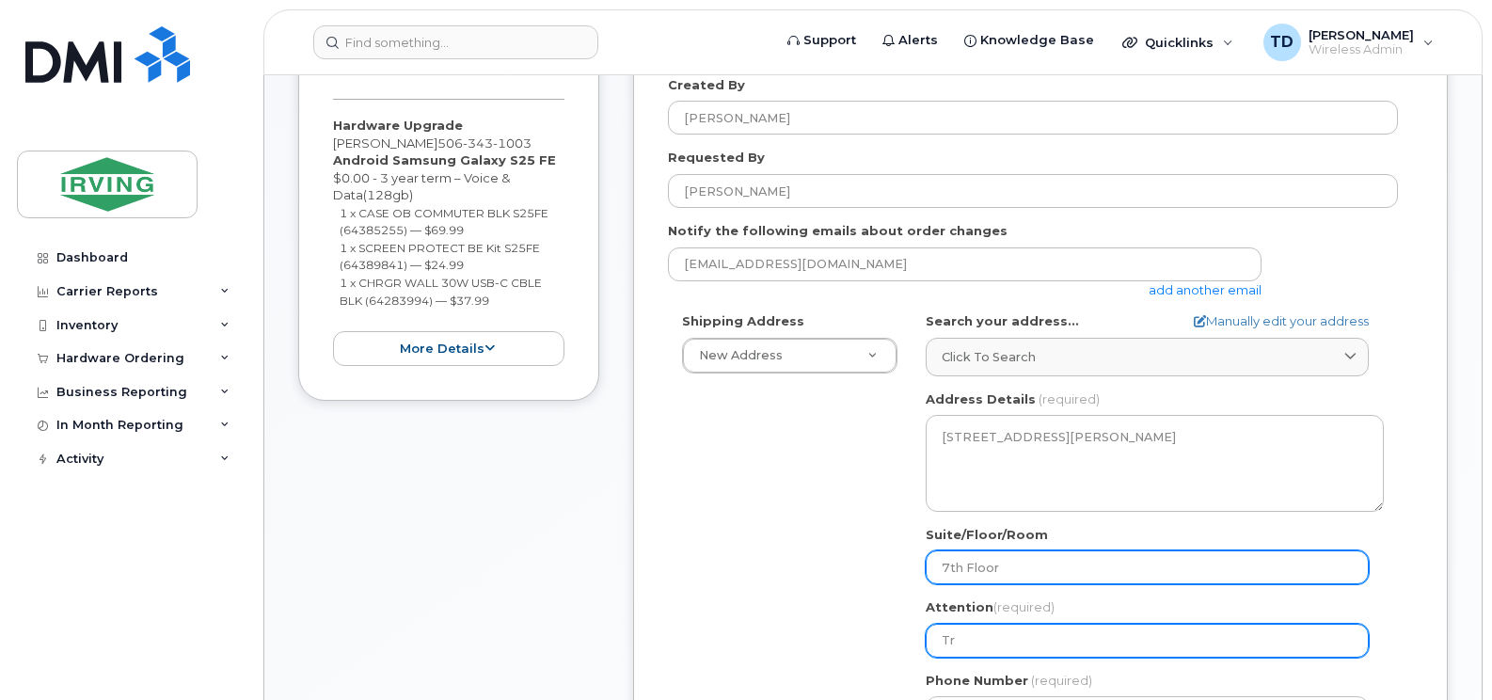
type input "Tra"
select select
type input "Trac"
select select
type input "Trace"
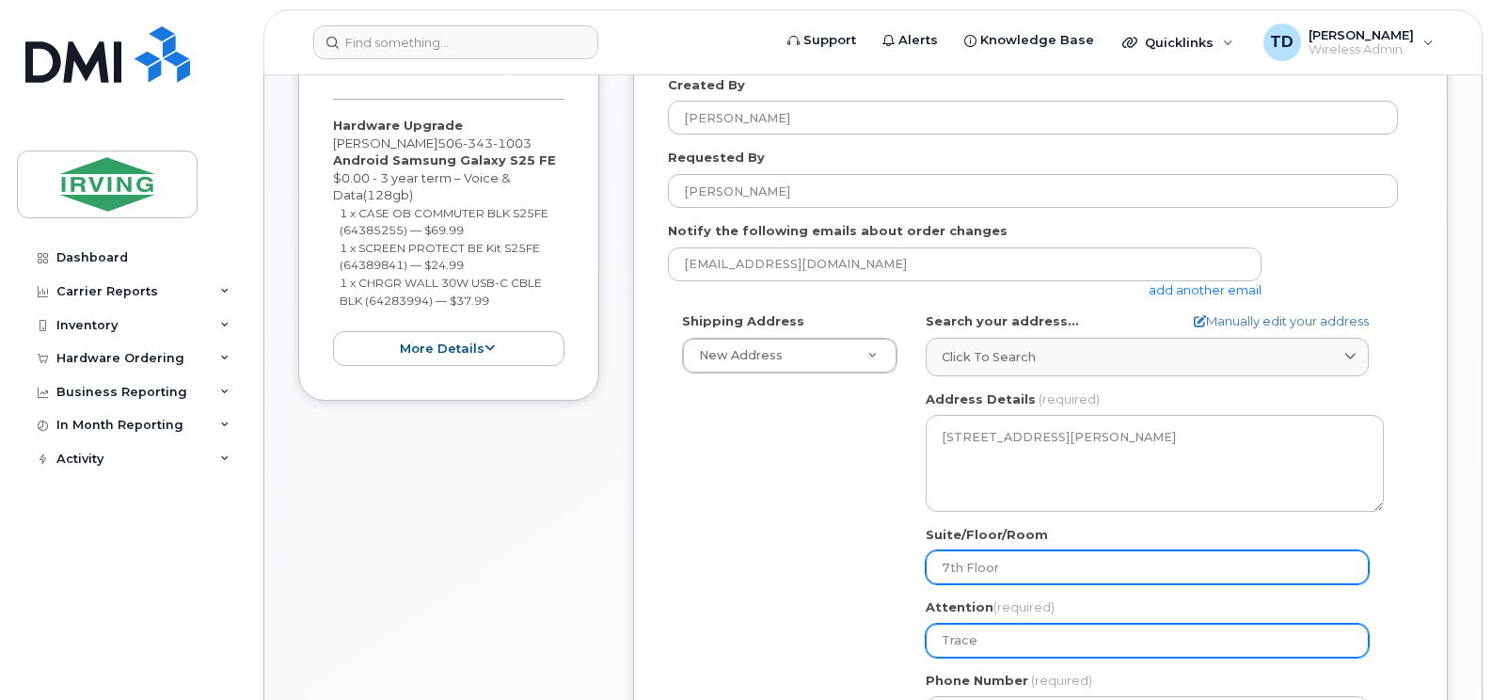
select select
type input "Tracey"
select select
type input "Tracey M"
select select
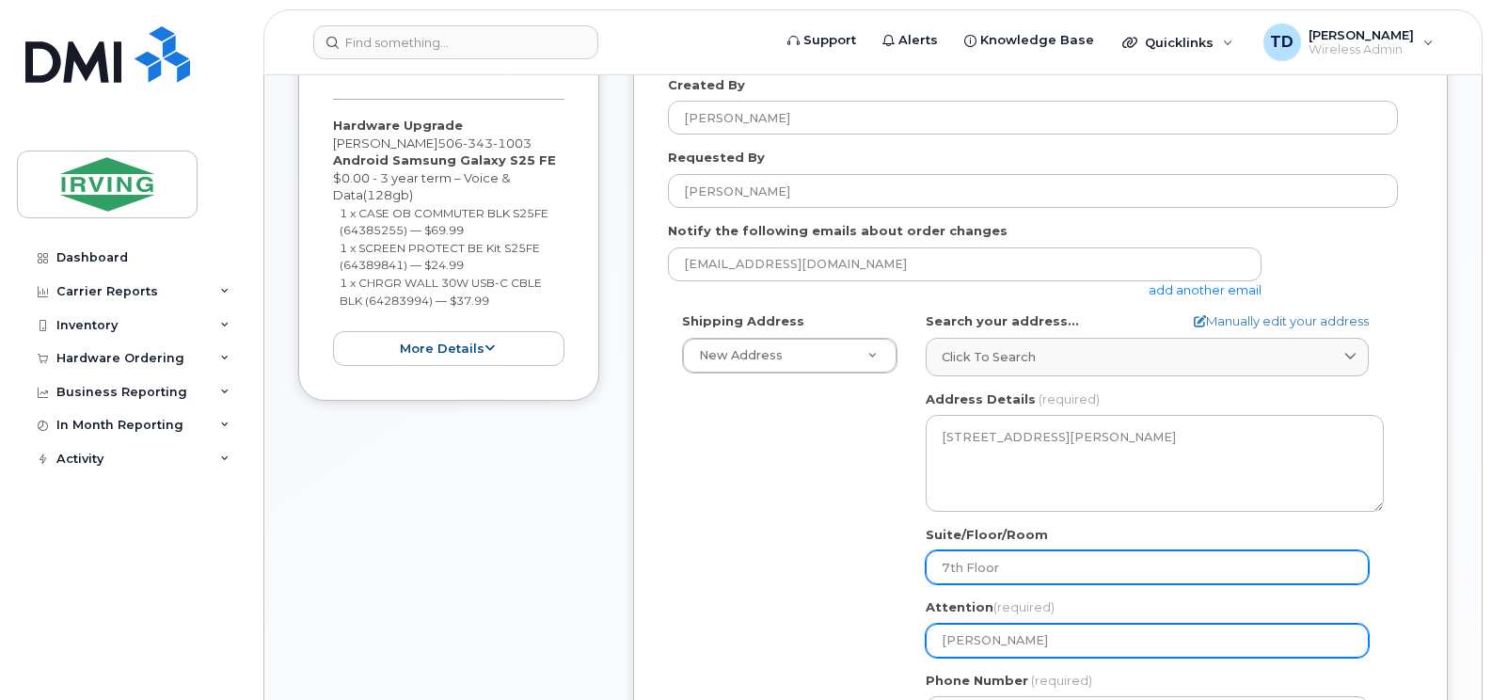
type input "Tracey Me"
select select
type input "Tracey Mel"
select select
type input "Tracey Mela"
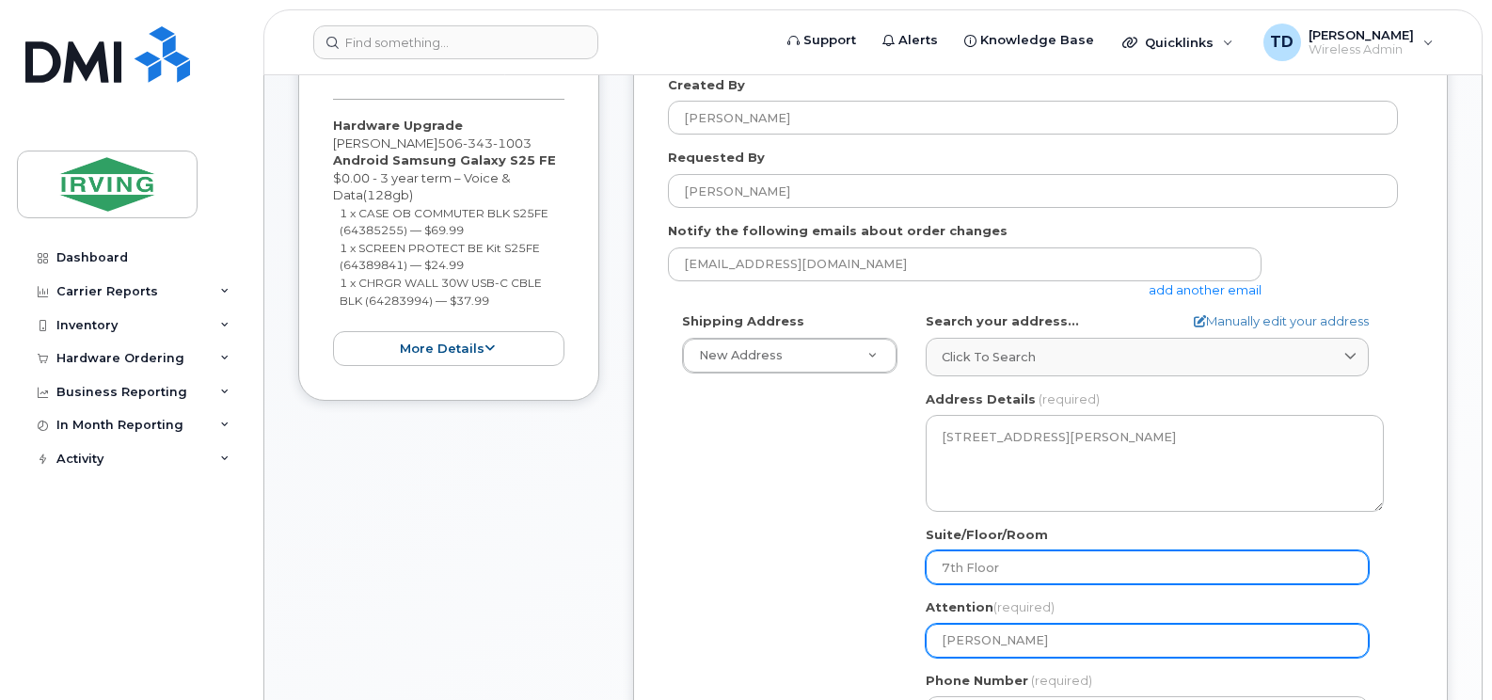
select select
type input "Tracey Melan"
select select
type input "Tracey Melans"
select select
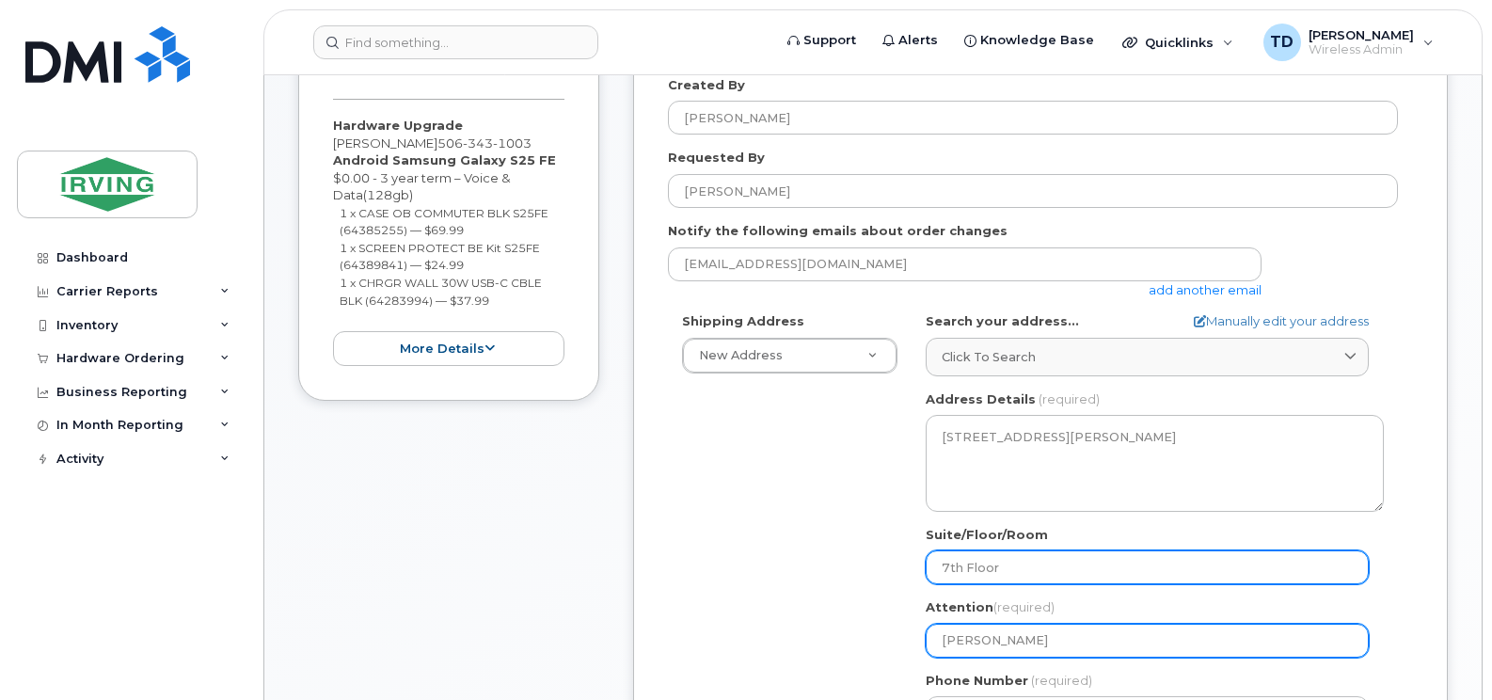
type input "Tracey Melanso"
select select
type input "[PERSON_NAME]"
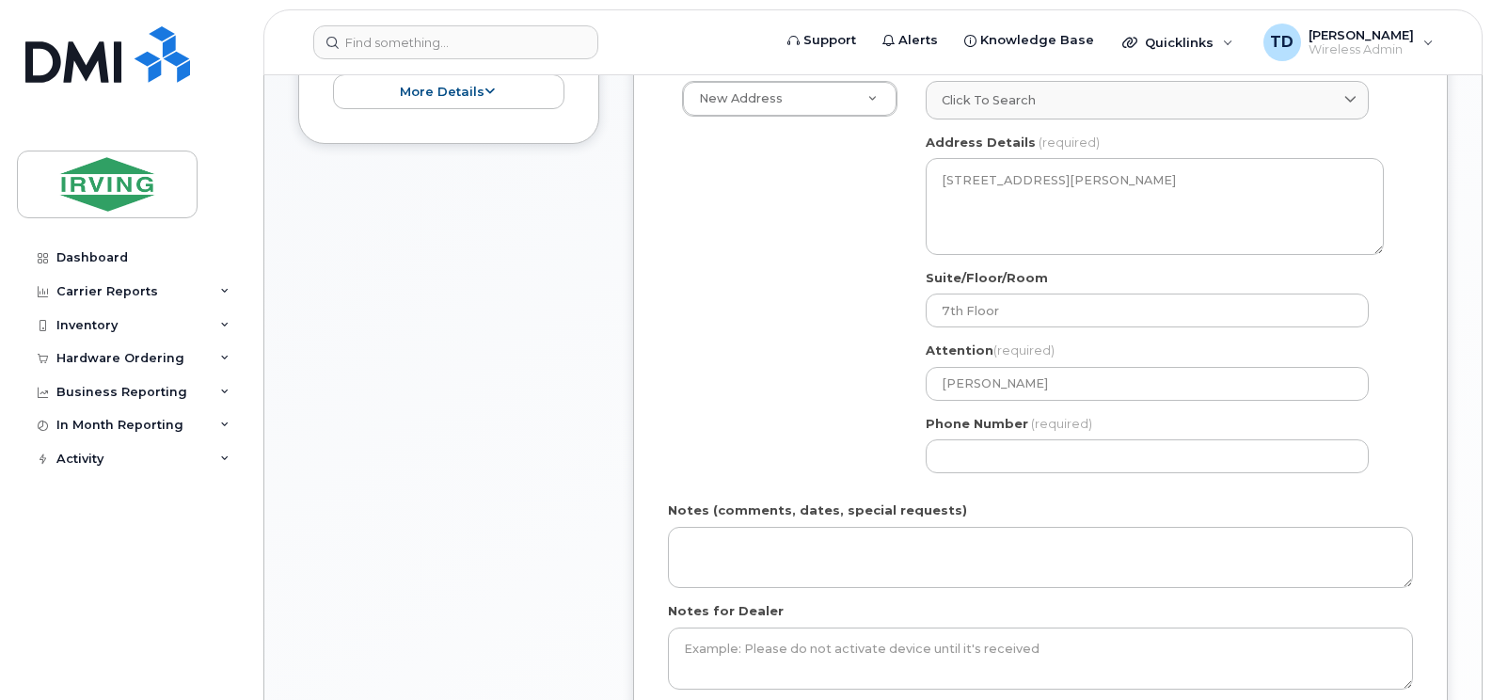
scroll to position [658, 0]
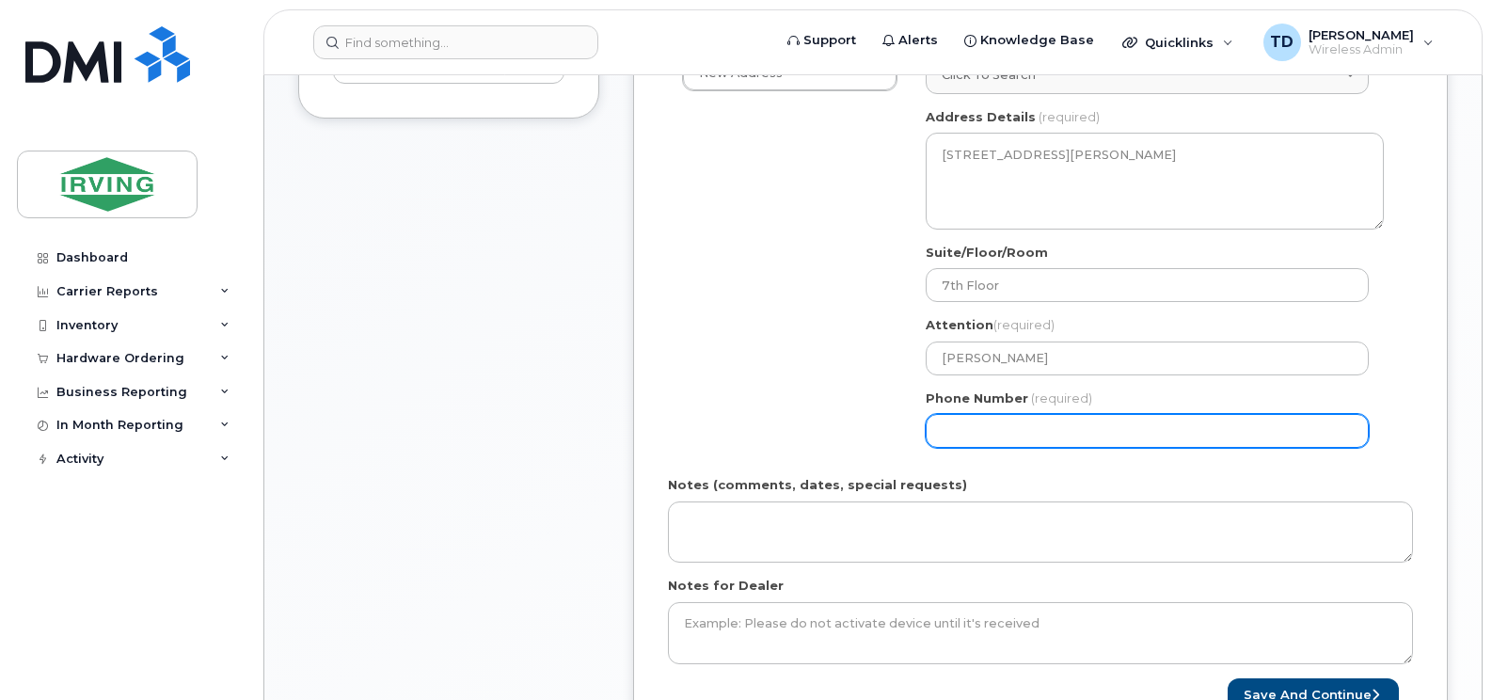
click at [992, 434] on input "Phone Number" at bounding box center [1146, 431] width 443 height 34
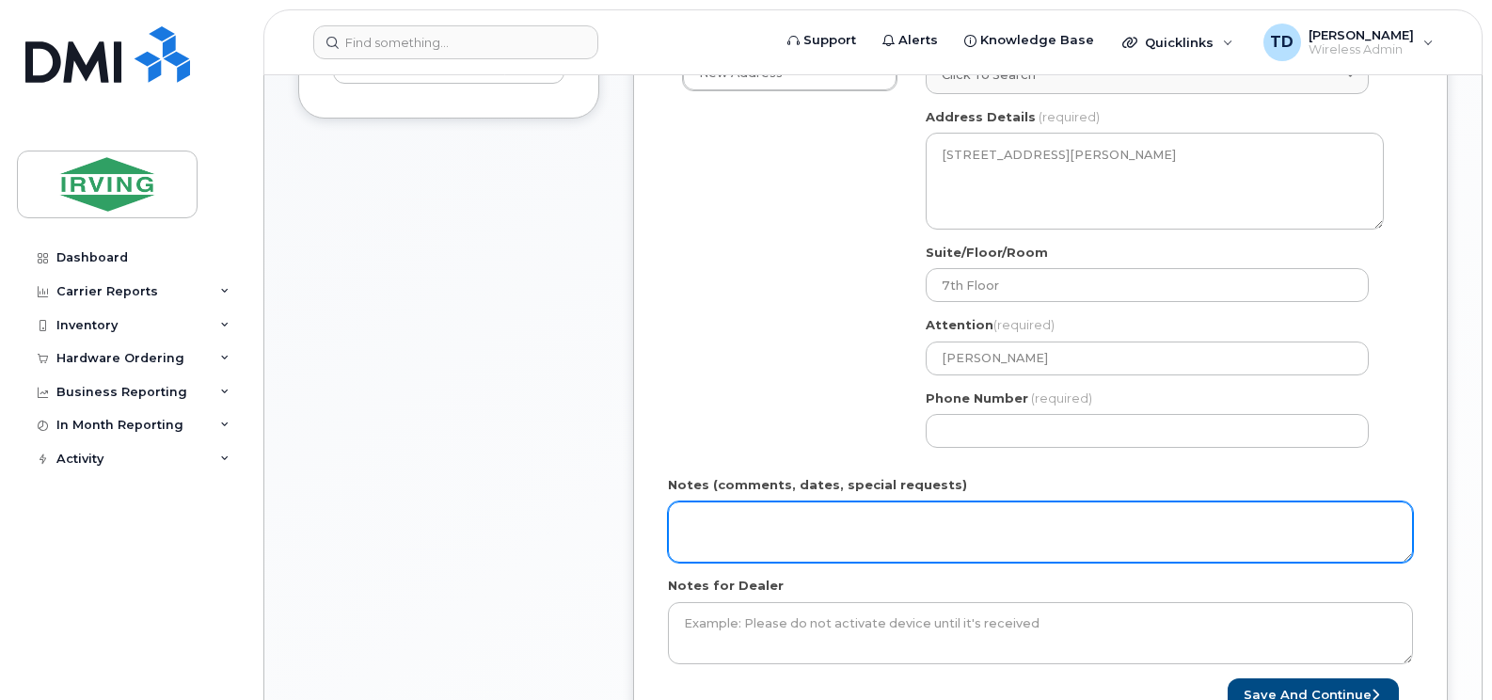
click at [813, 526] on textarea "Notes (comments, dates, special requests)" at bounding box center [1040, 532] width 745 height 62
click at [792, 537] on textarea "Order #" at bounding box center [1040, 532] width 745 height 62
paste textarea "5100946981"
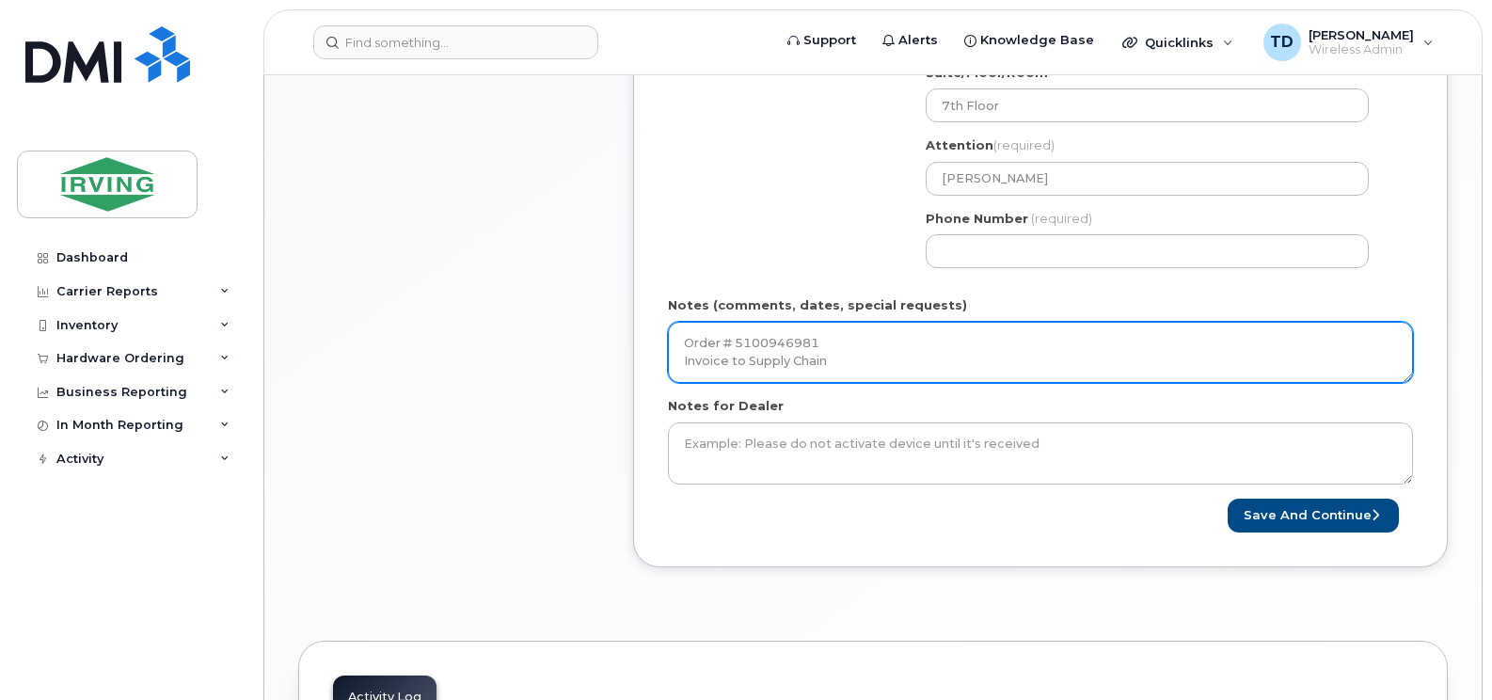
scroll to position [846, 0]
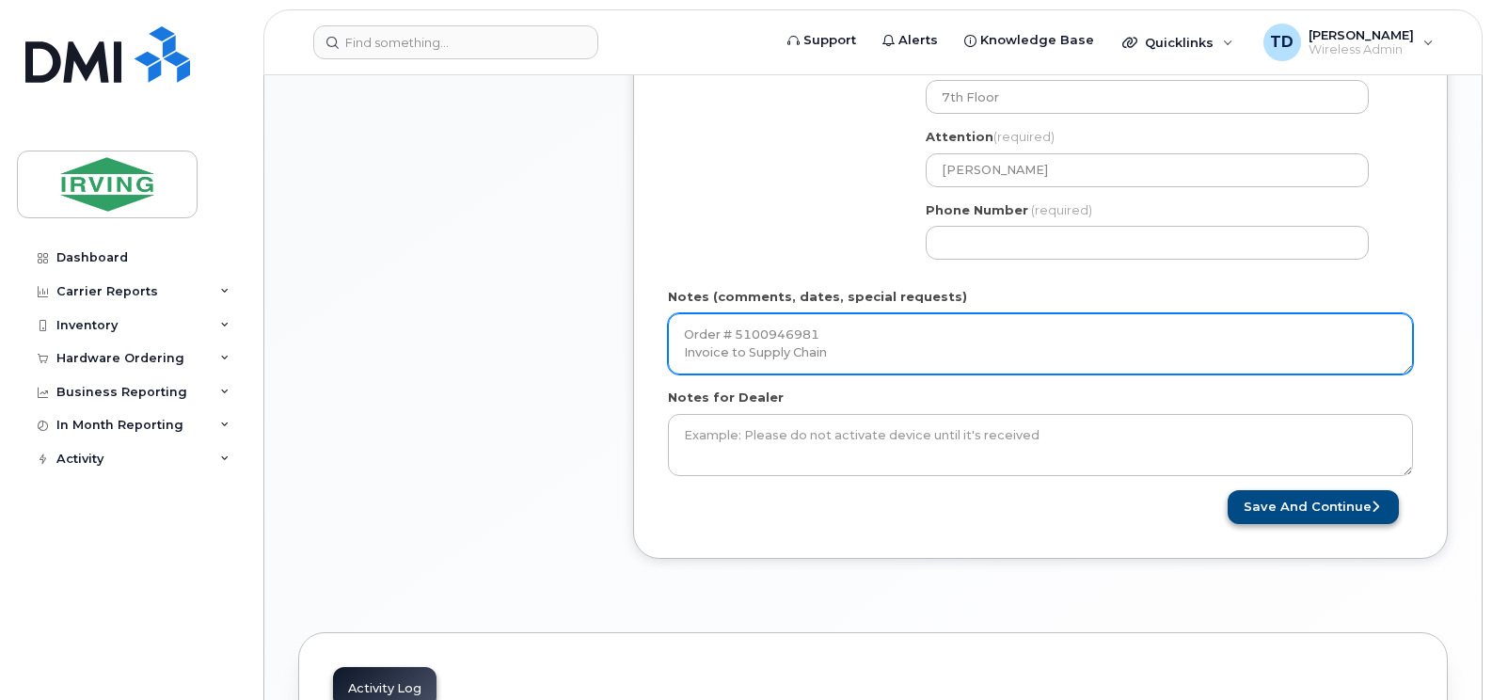
type textarea "Order # 5100946981 Invoice to Supply Chain"
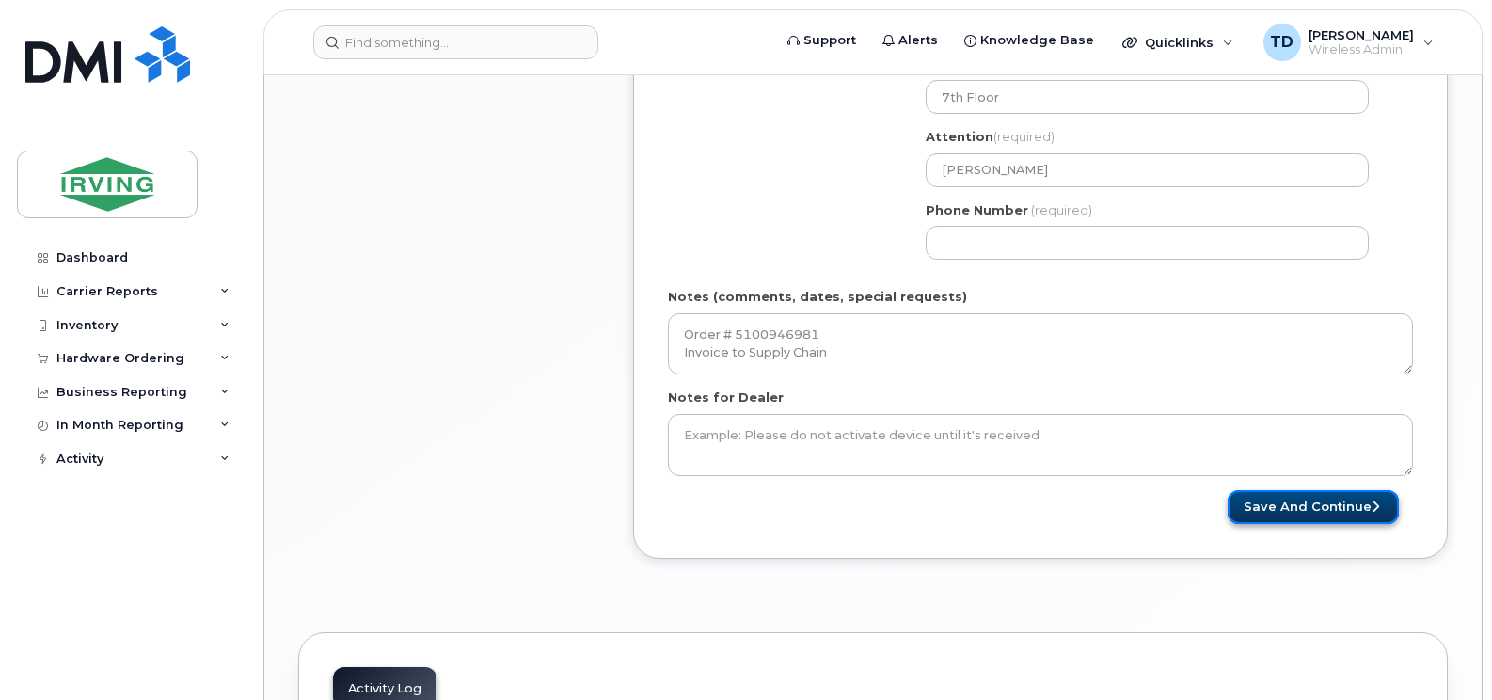
click at [1300, 499] on button "Save and Continue" at bounding box center [1312, 507] width 171 height 35
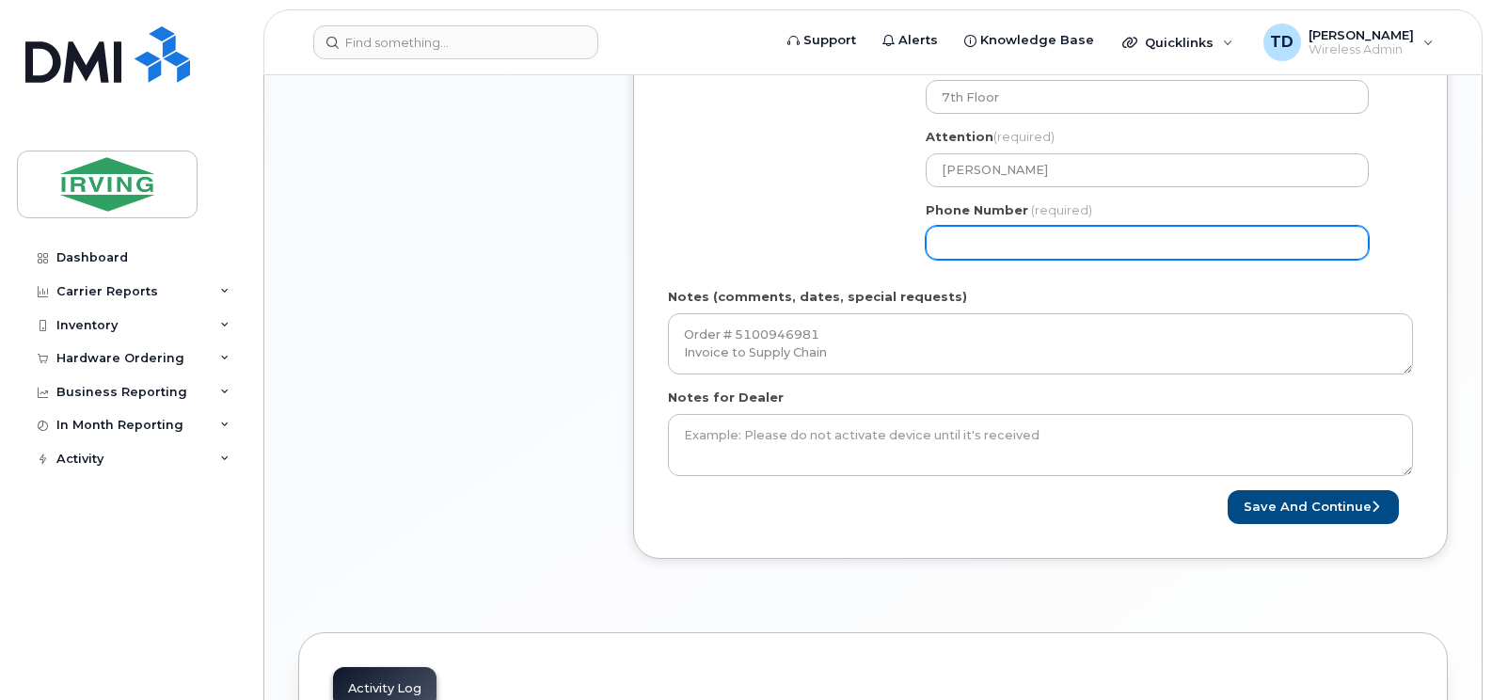
click at [1001, 244] on input "Phone Number" at bounding box center [1146, 243] width 443 height 34
click at [971, 242] on input "Phone Number" at bounding box center [1146, 243] width 443 height 34
select select
type input "5063431003"
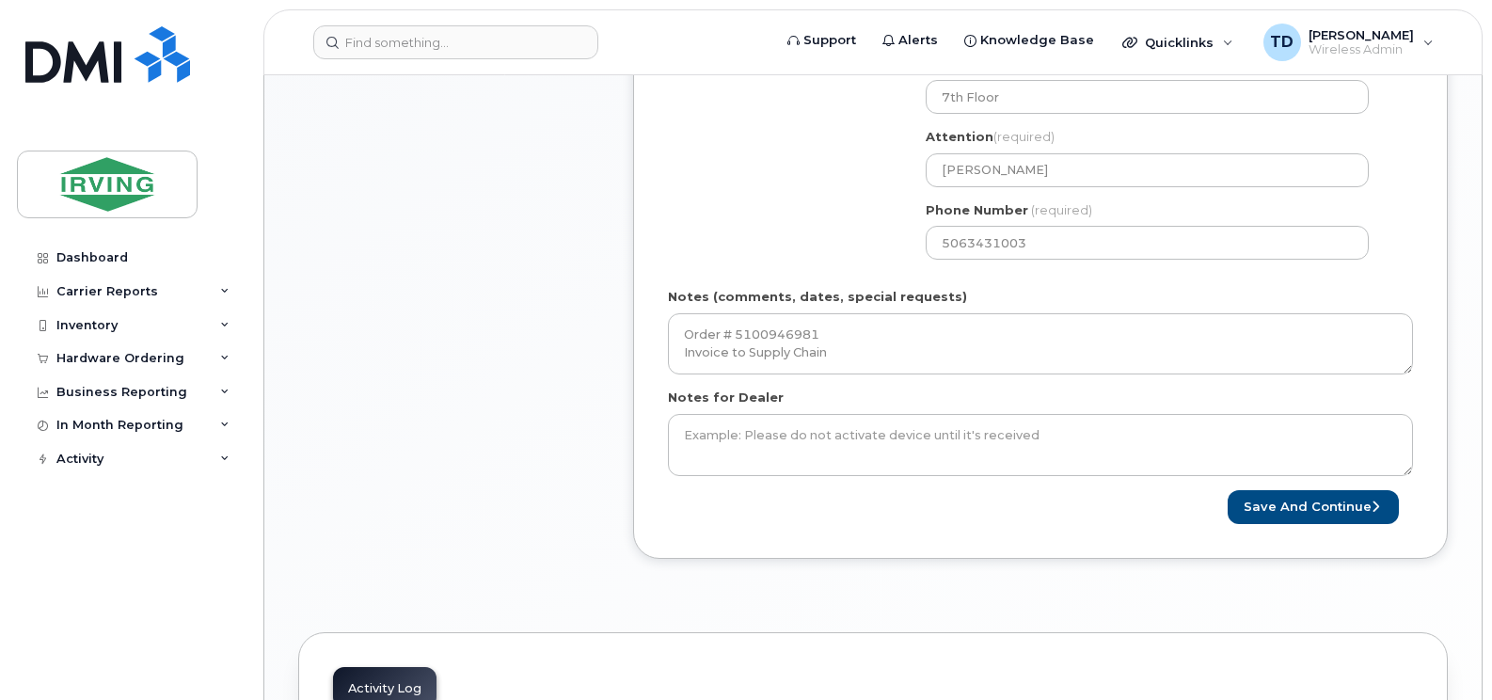
click at [843, 189] on div "Shipping Address New Address New Address 5-661 Welham Rd 380 Bayside Dr 485 McA…" at bounding box center [1033, 58] width 730 height 432
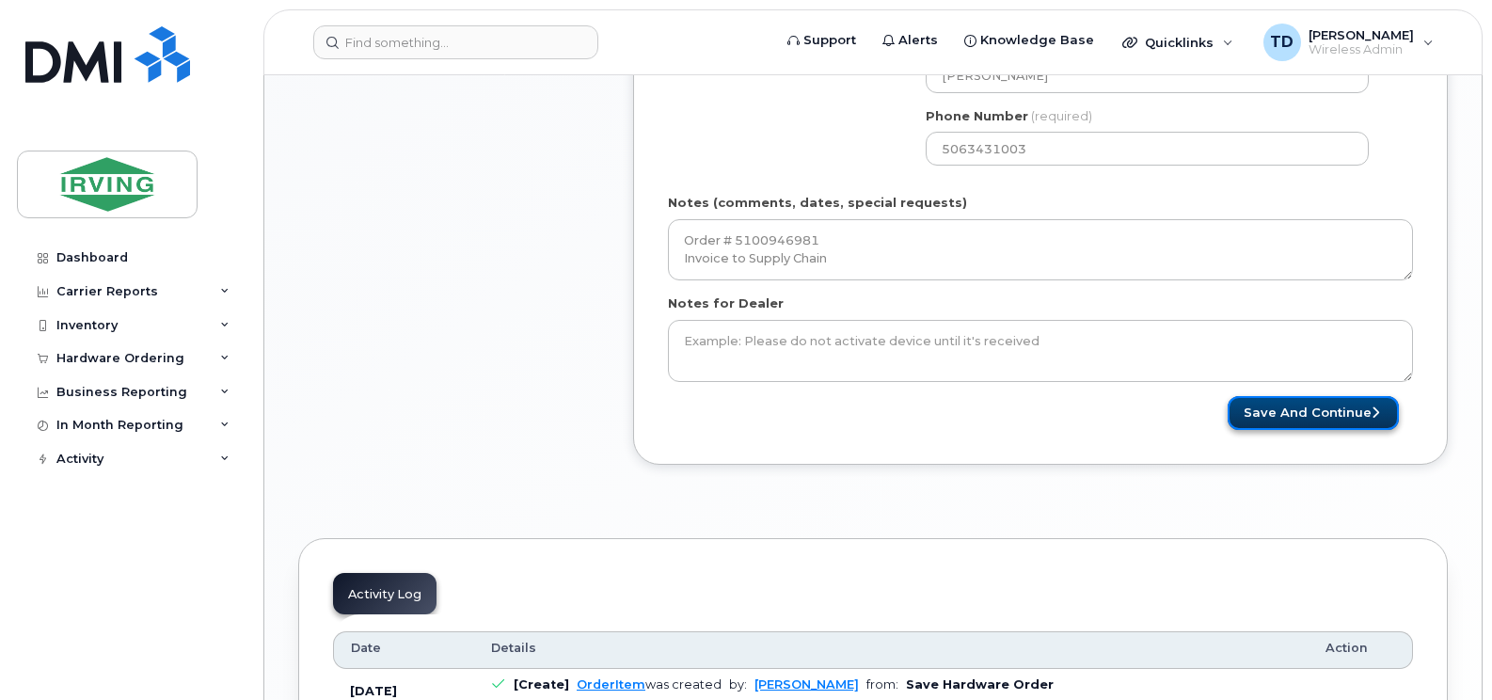
click at [1294, 419] on button "Save and Continue" at bounding box center [1312, 413] width 171 height 35
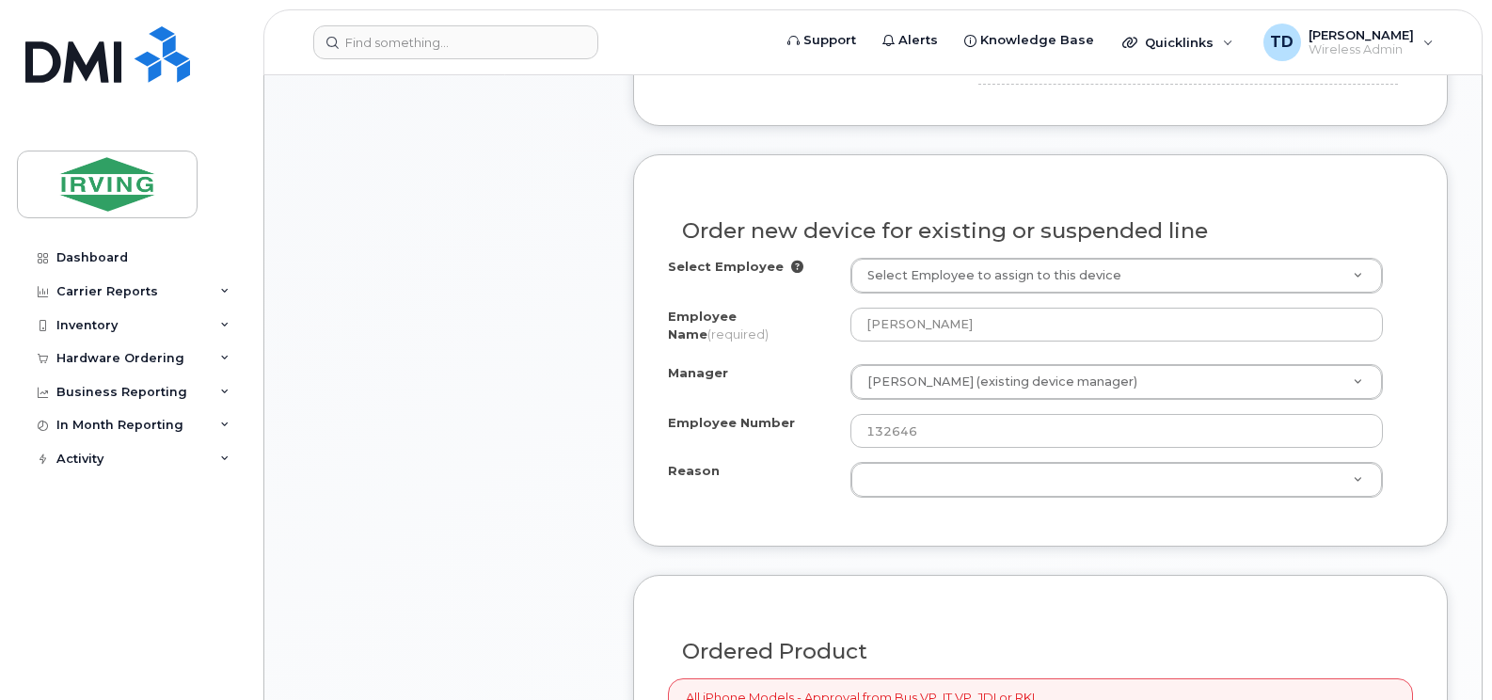
scroll to position [1035, 0]
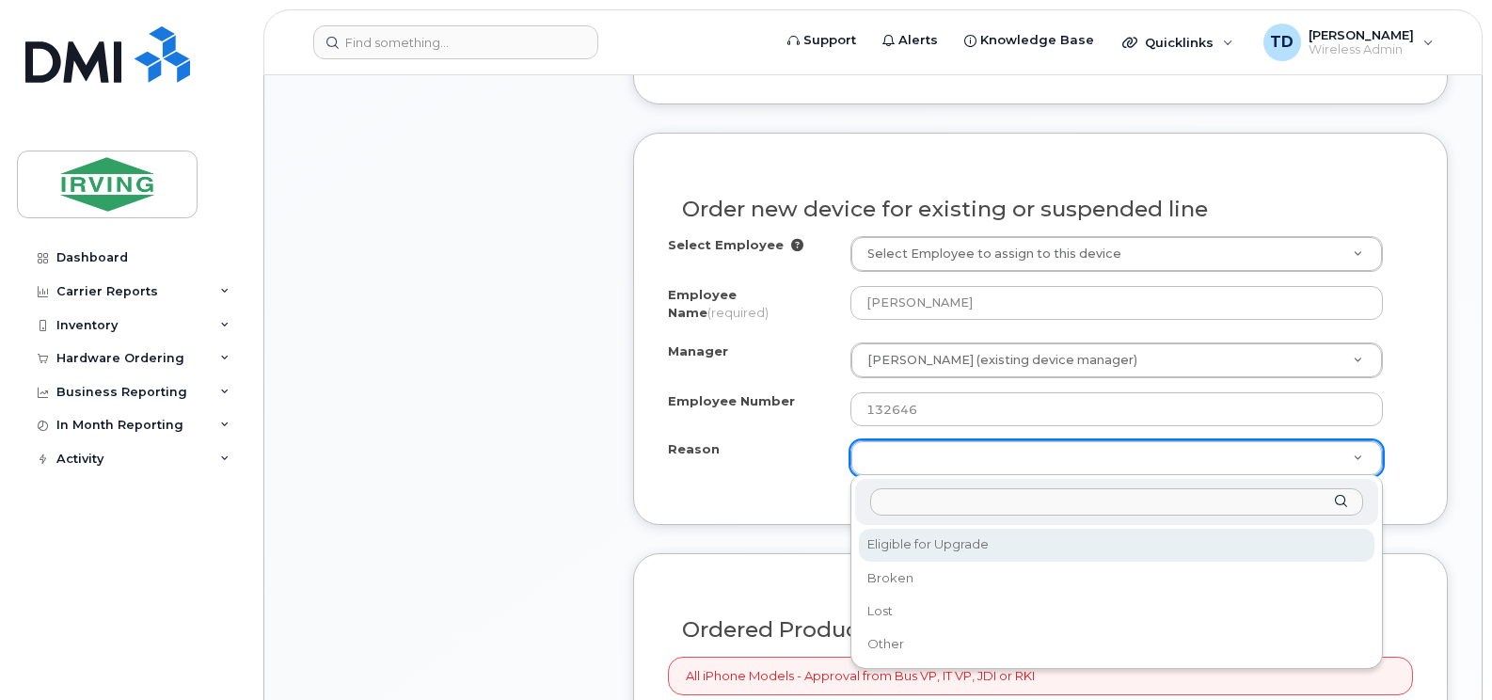
select select "eligible_for_upgrade"
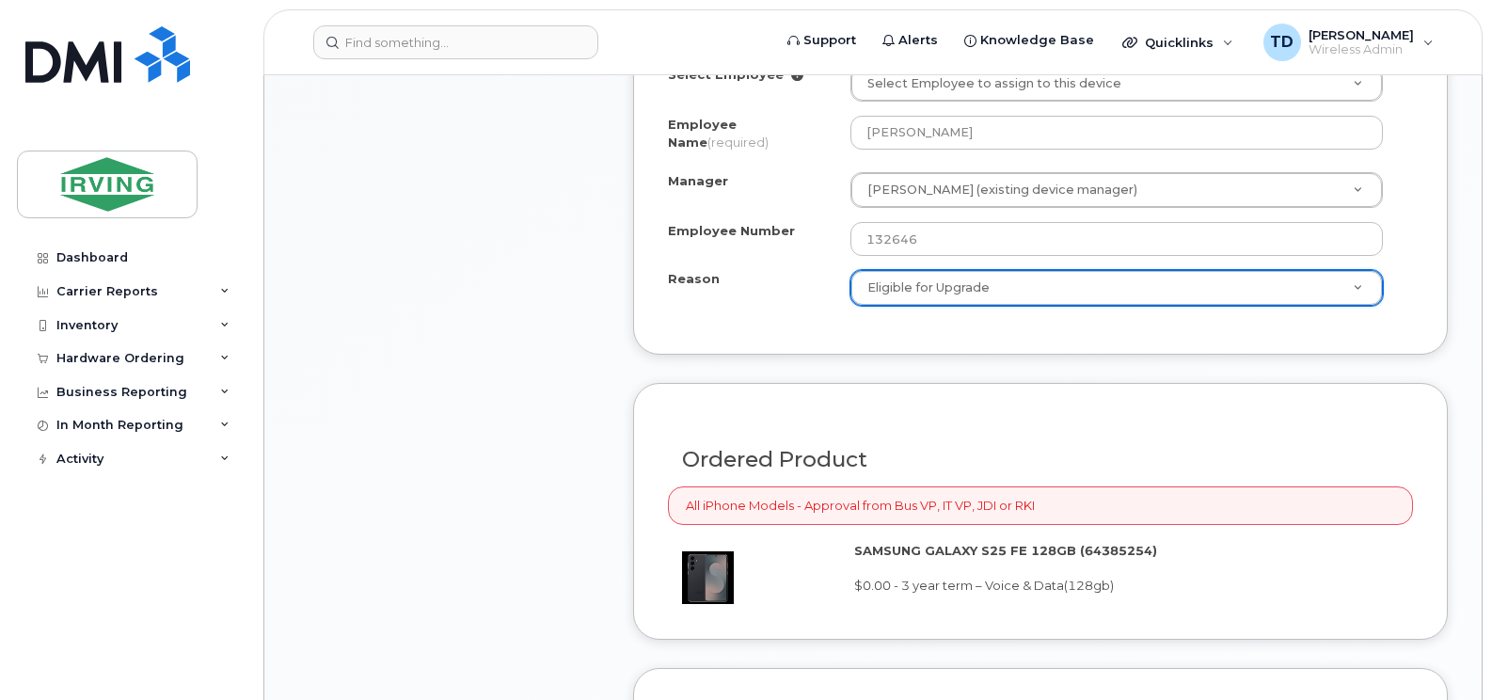
scroll to position [1599, 0]
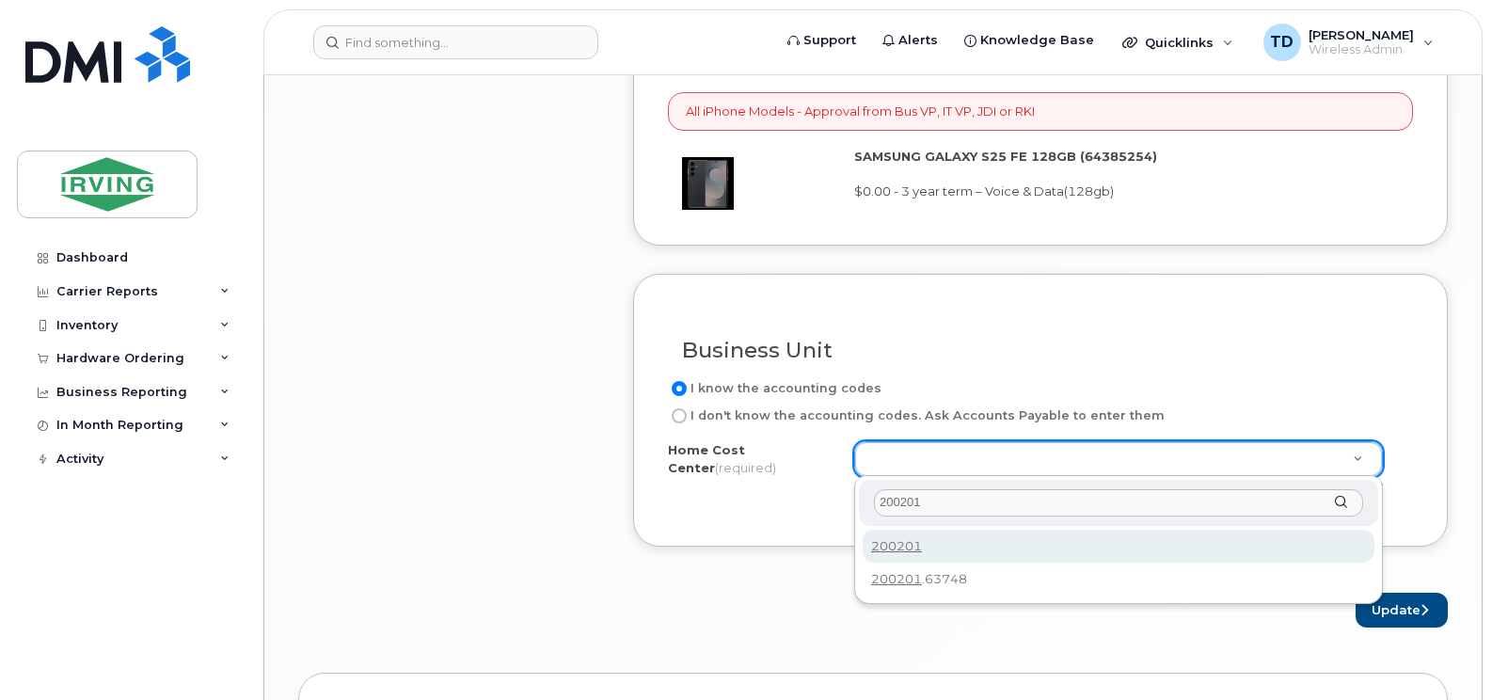
type input "200201"
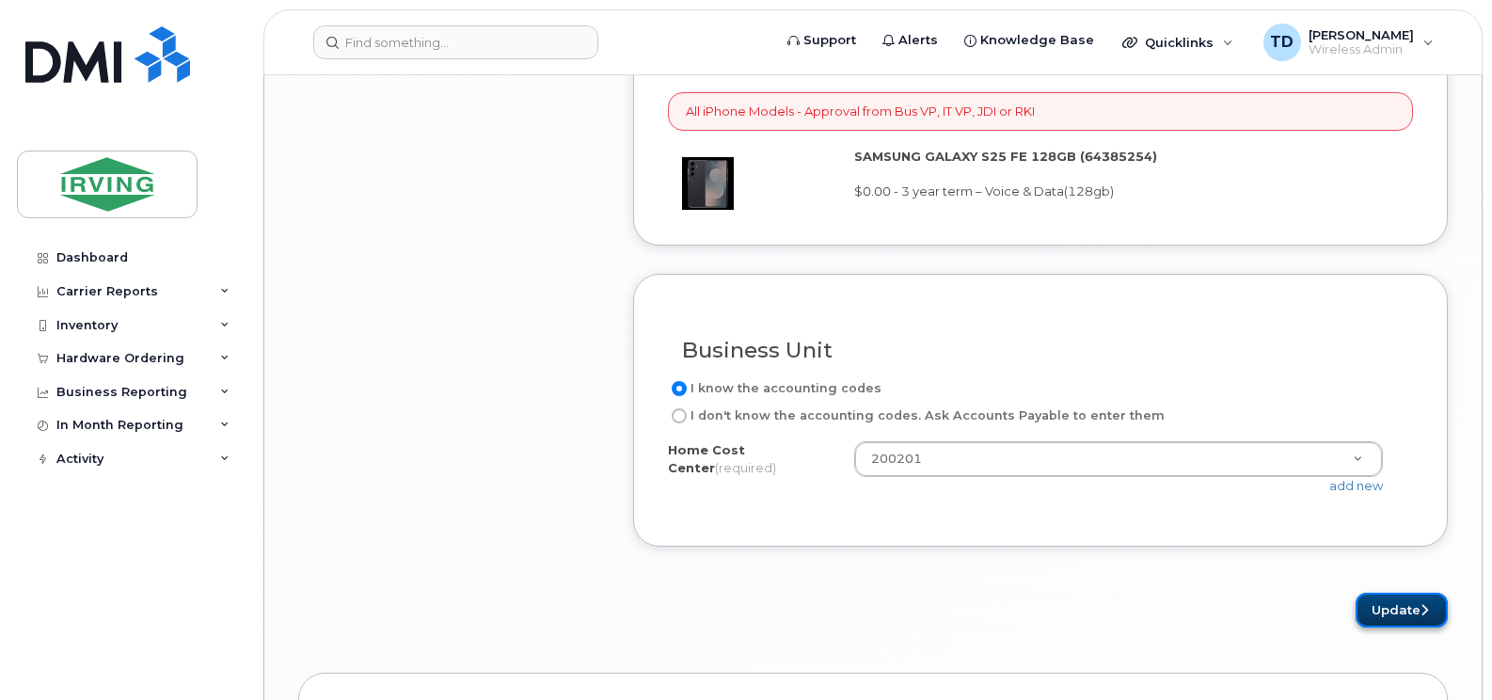
click at [1380, 609] on button "Update" at bounding box center [1401, 610] width 92 height 35
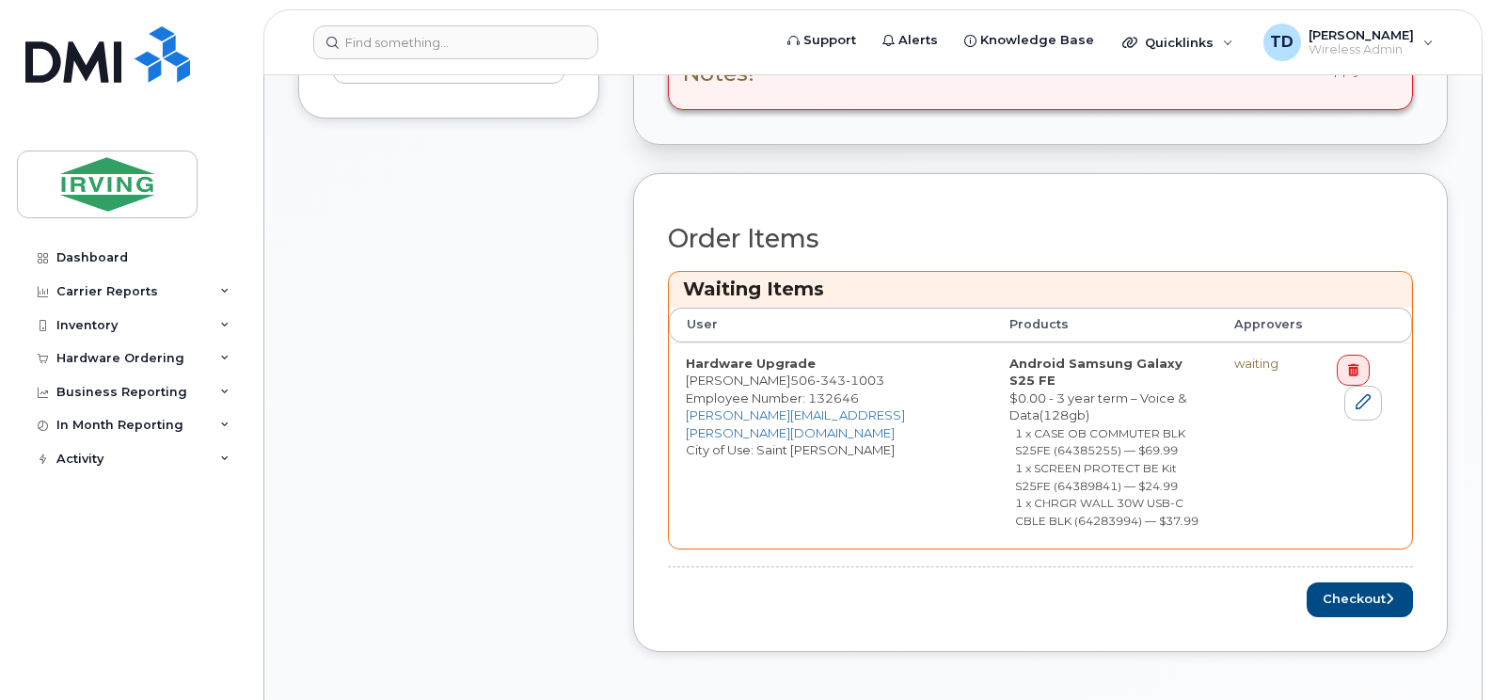
scroll to position [752, 0]
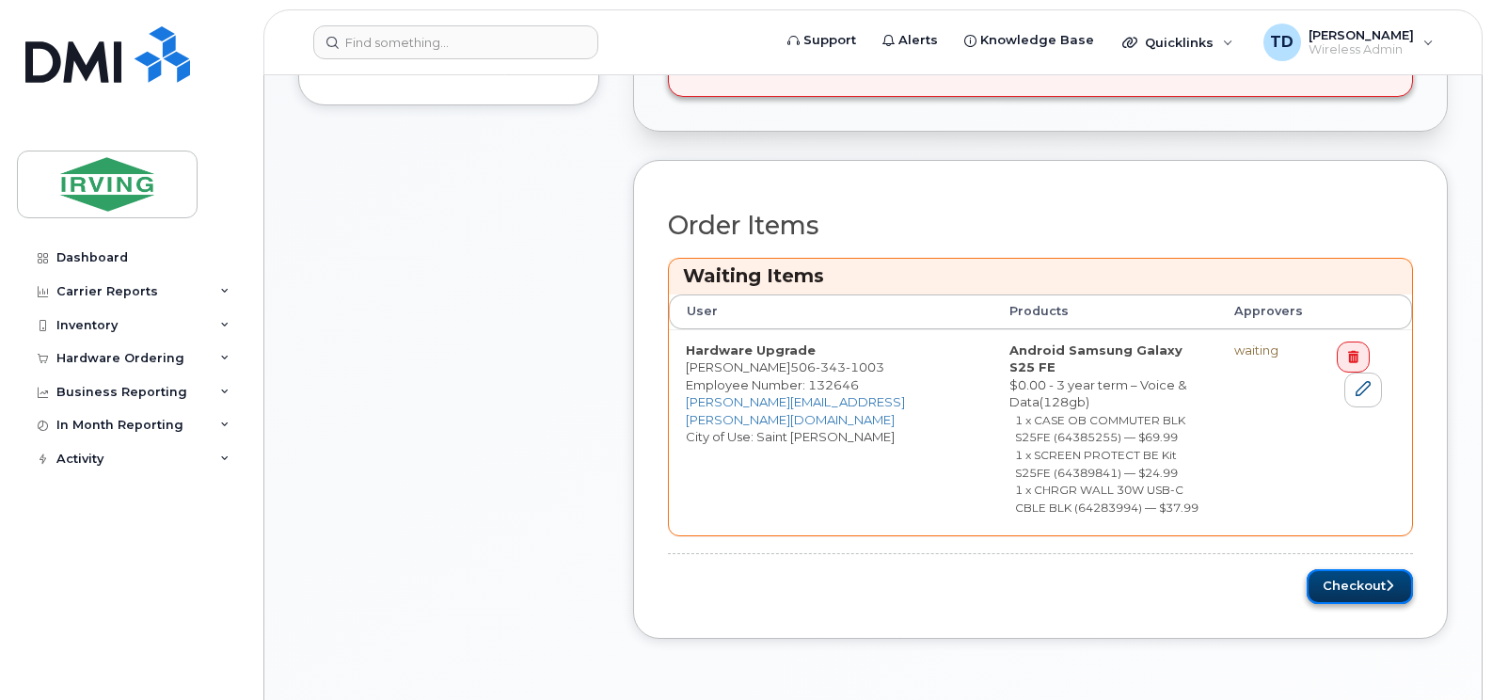
click at [1362, 569] on button "Checkout" at bounding box center [1359, 586] width 106 height 35
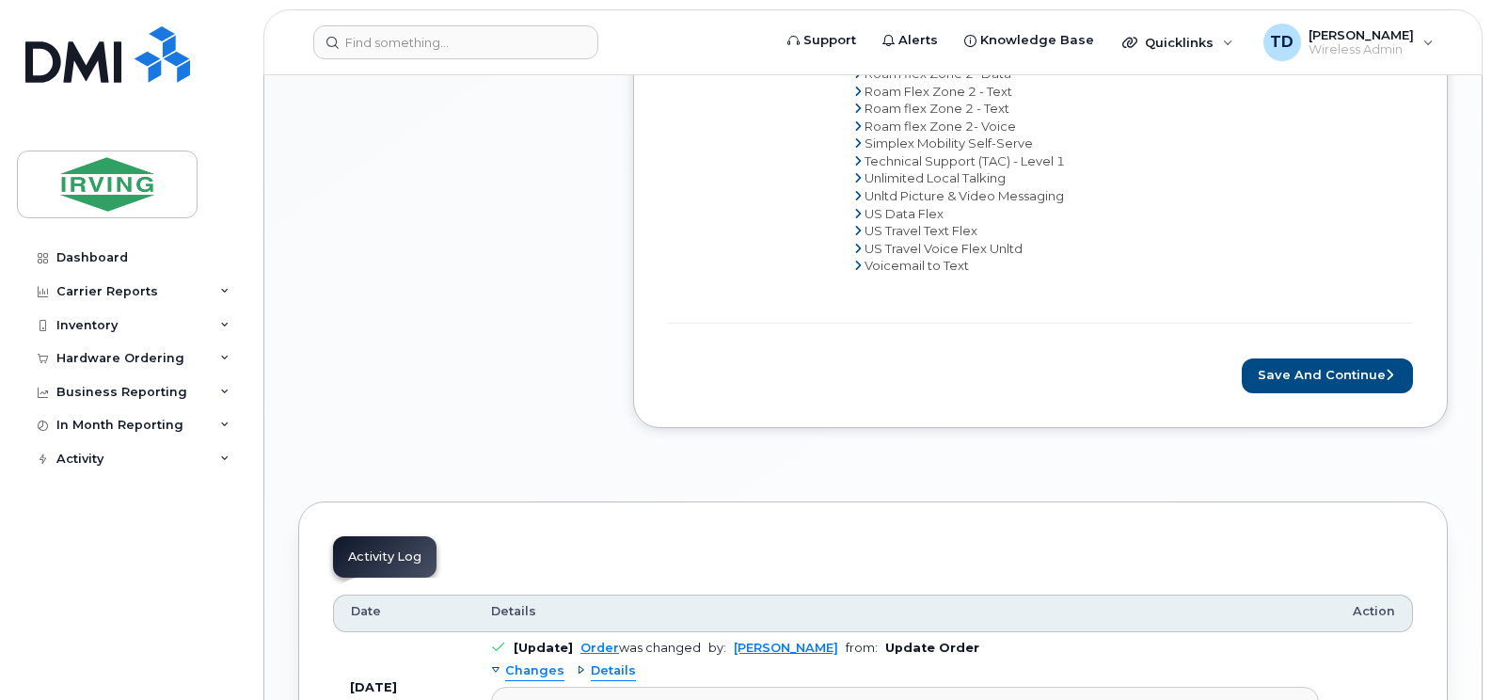
scroll to position [1505, 0]
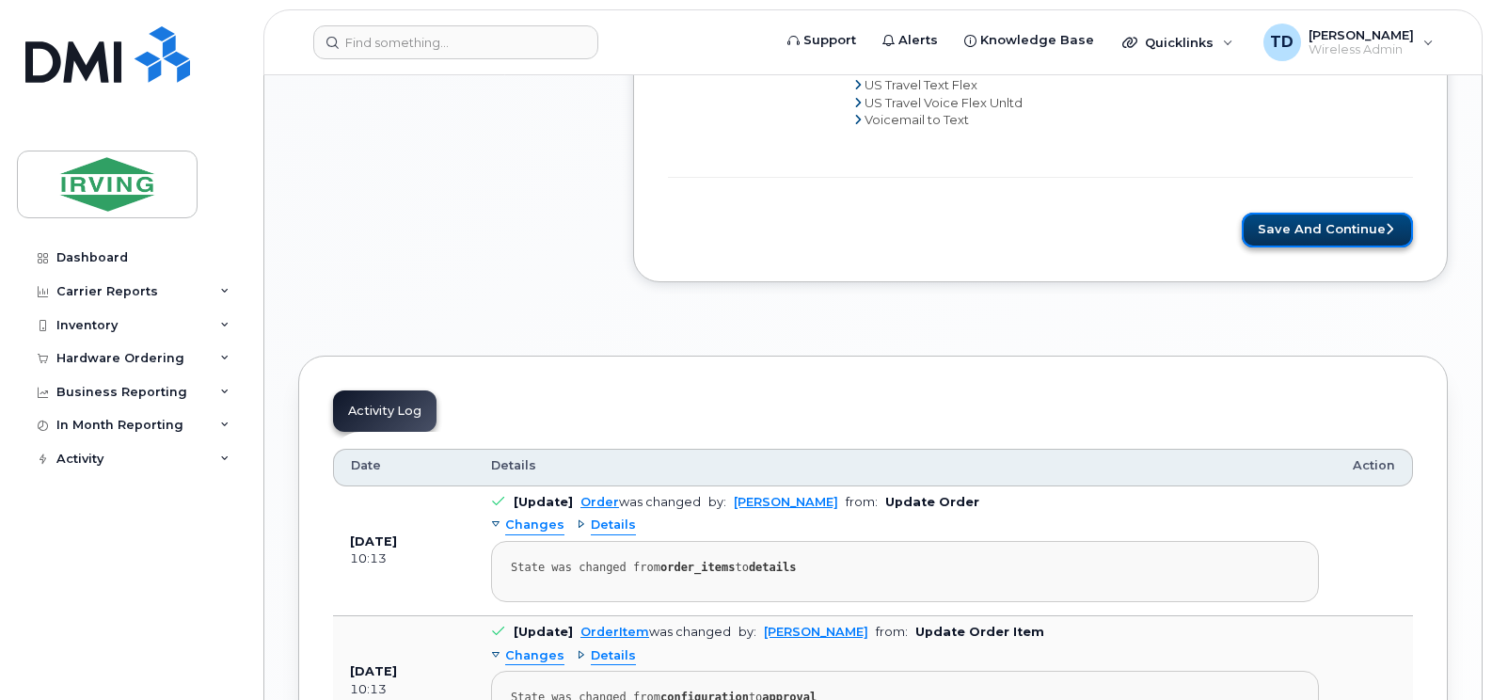
click at [1300, 232] on button "Save and Continue" at bounding box center [1326, 230] width 171 height 35
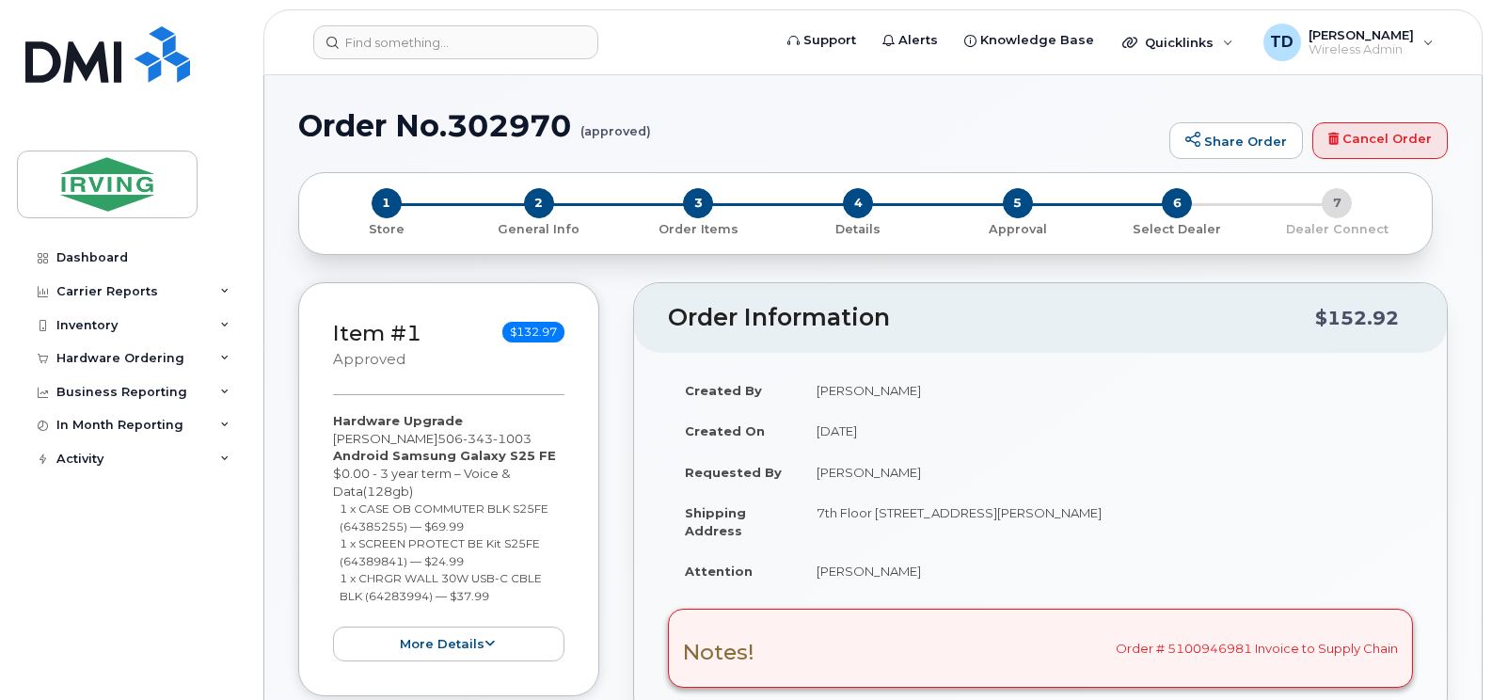
radio input "true"
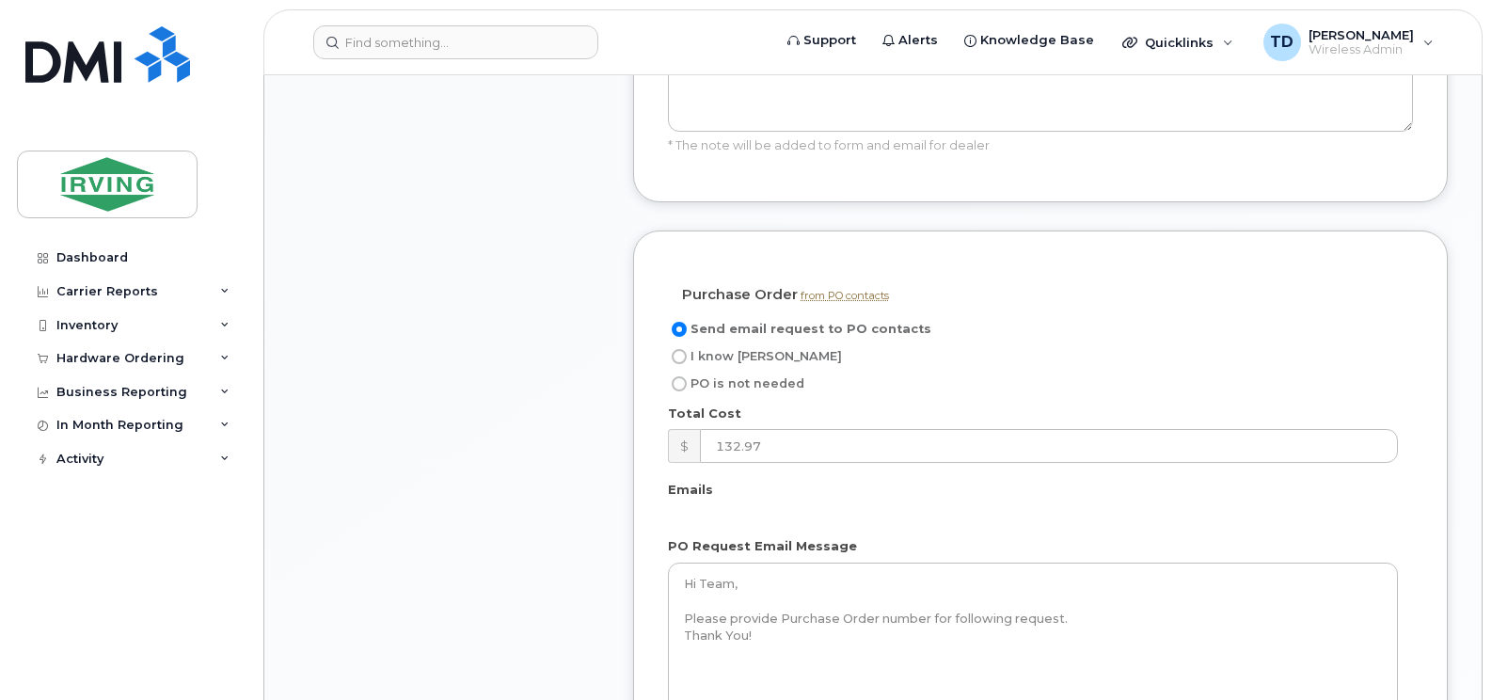
scroll to position [1693, 0]
click at [682, 345] on input "I know [PERSON_NAME]" at bounding box center [679, 352] width 15 height 15
radio input "true"
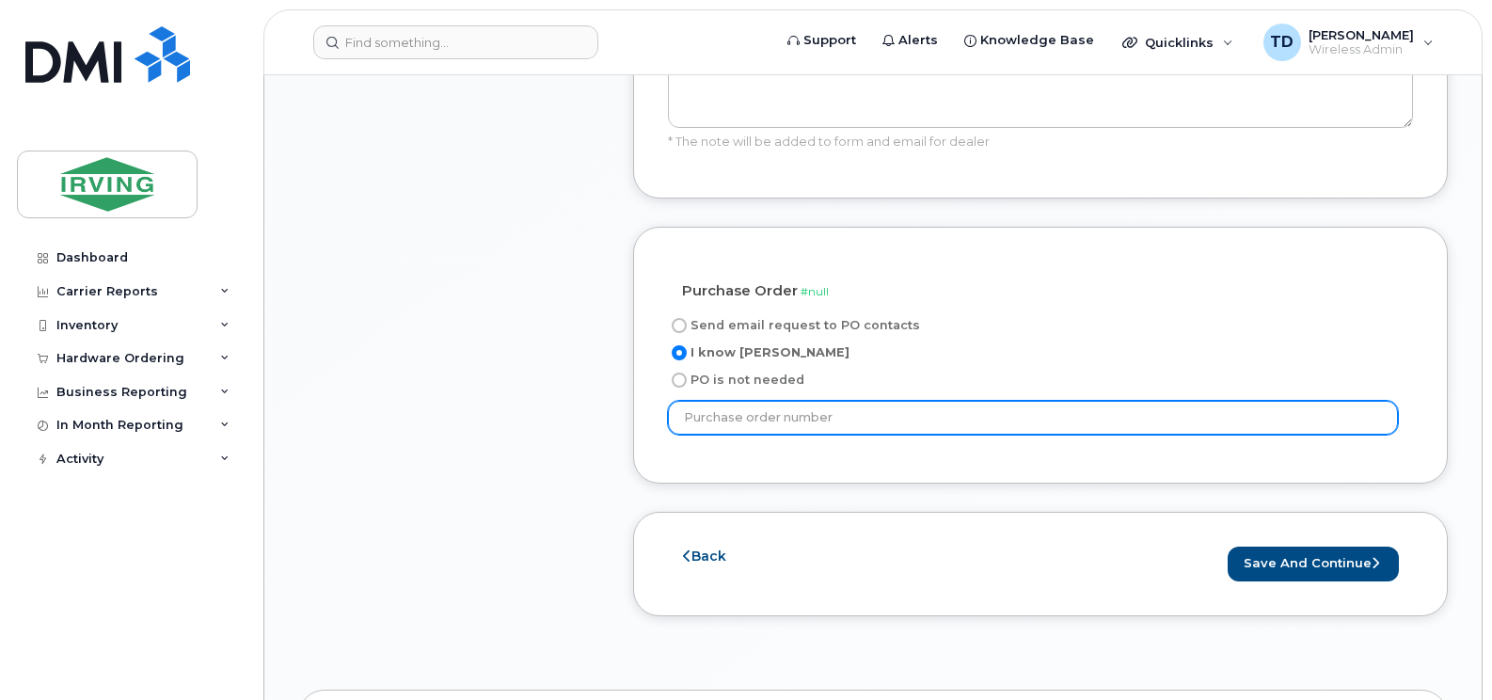
click at [781, 401] on input "text" at bounding box center [1033, 418] width 730 height 34
paste input "754286"
type input "754286"
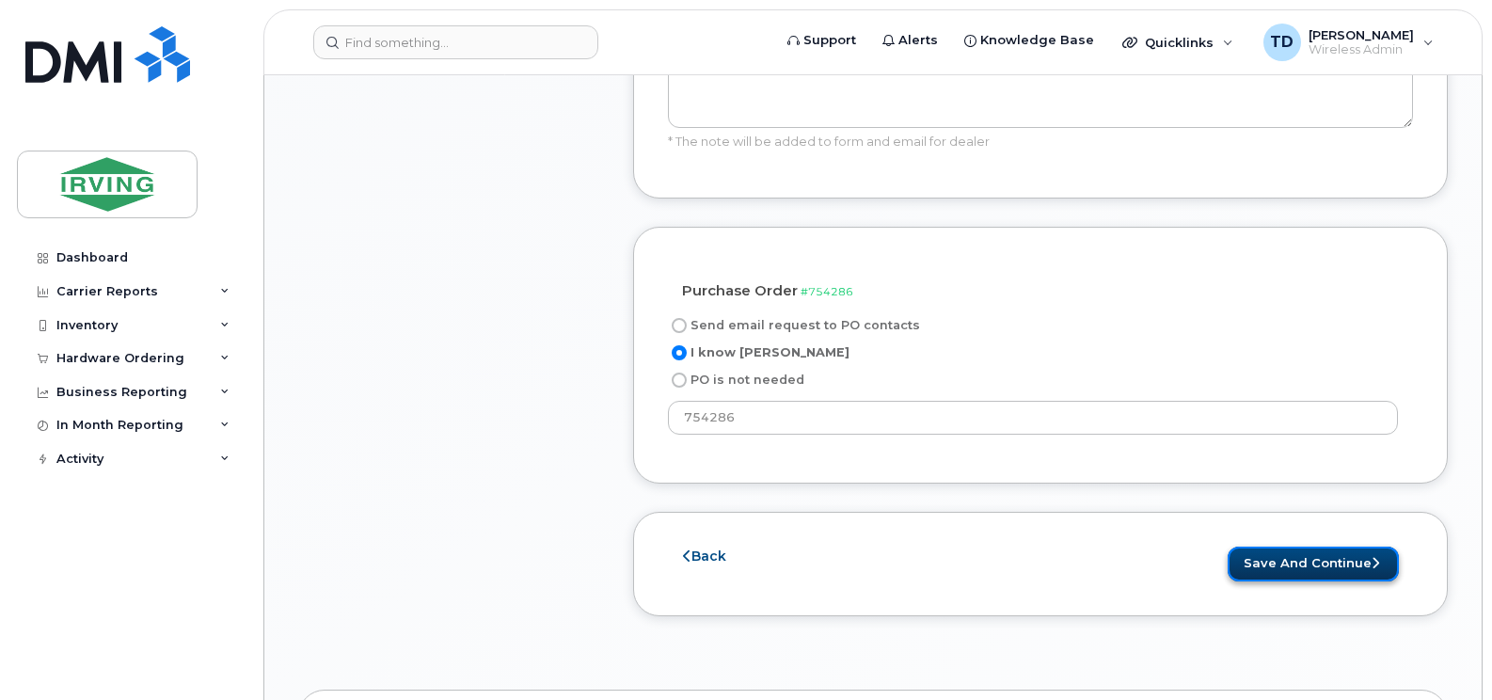
click at [1311, 546] on button "Save and Continue" at bounding box center [1312, 563] width 171 height 35
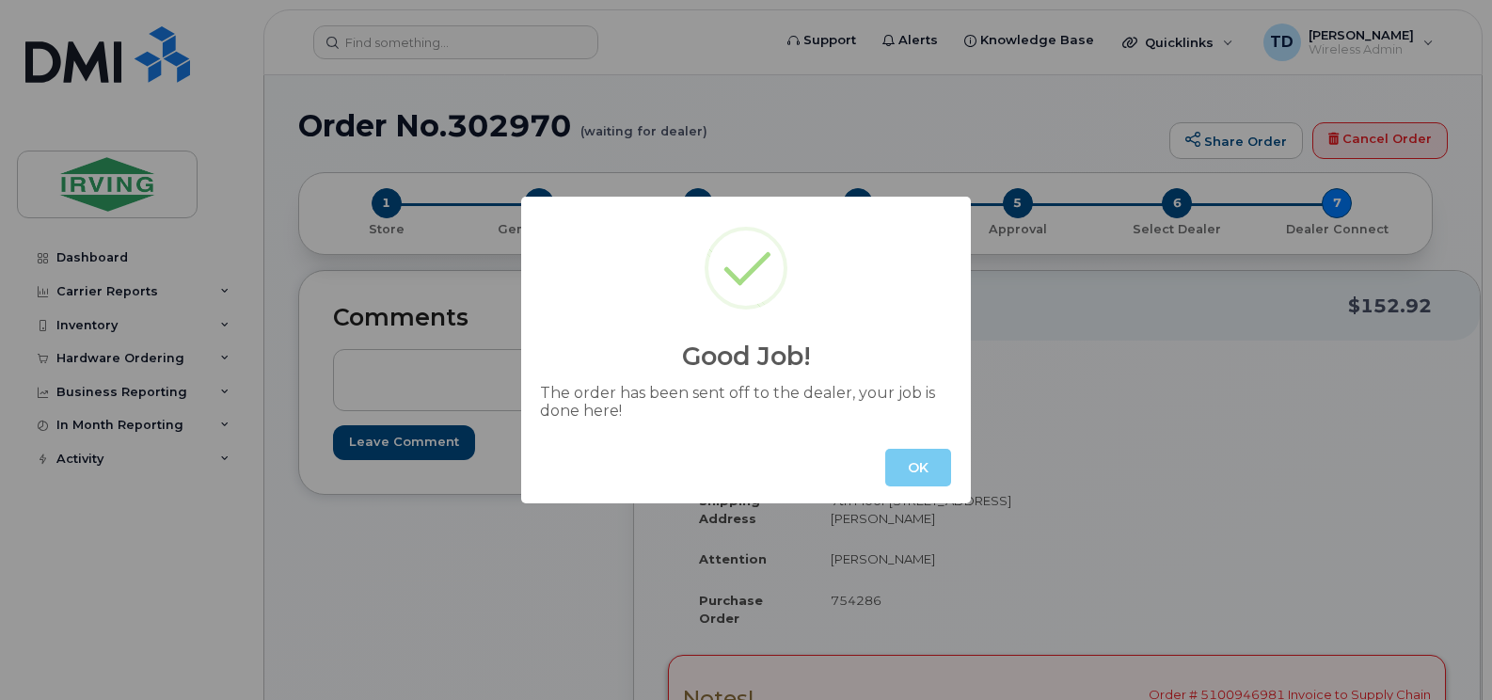
click at [910, 467] on button "OK" at bounding box center [918, 468] width 66 height 38
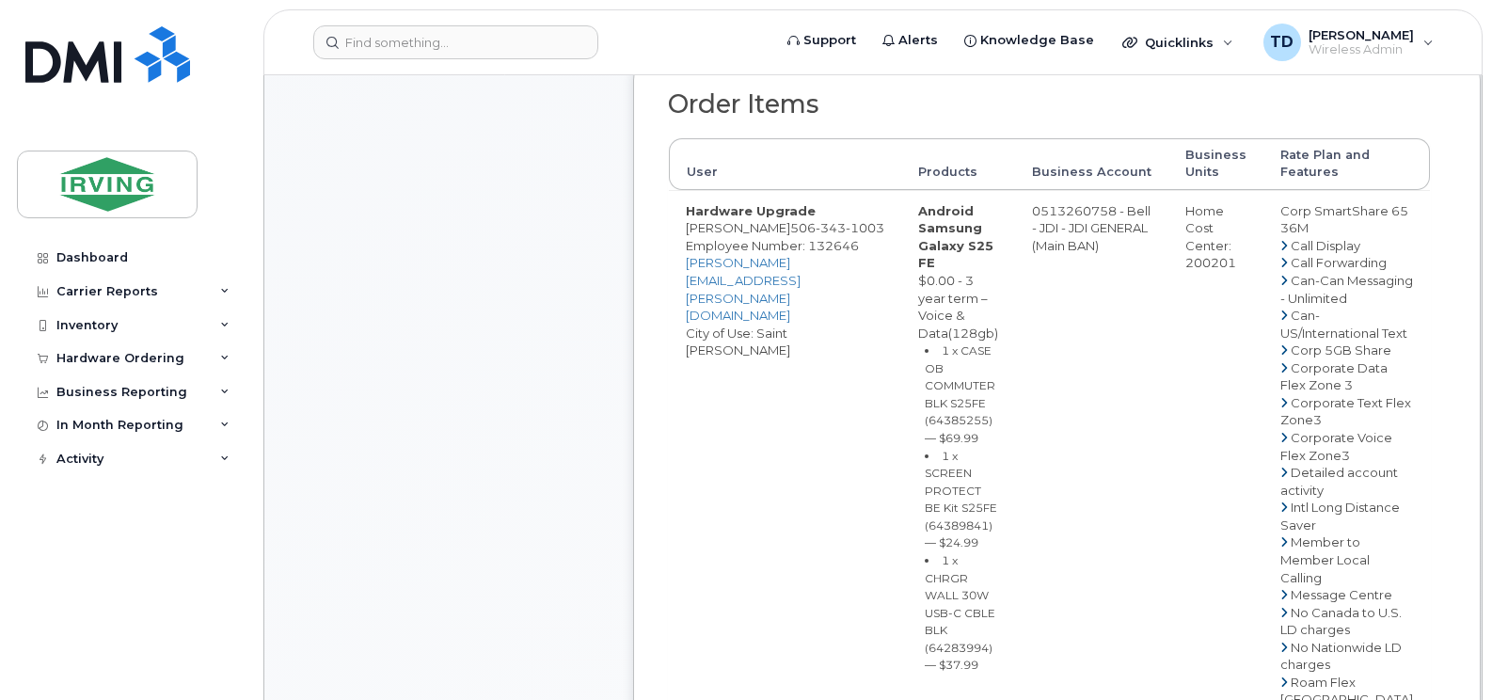
scroll to position [752, 0]
